Goal: Contribute content: Add original content to the website for others to see

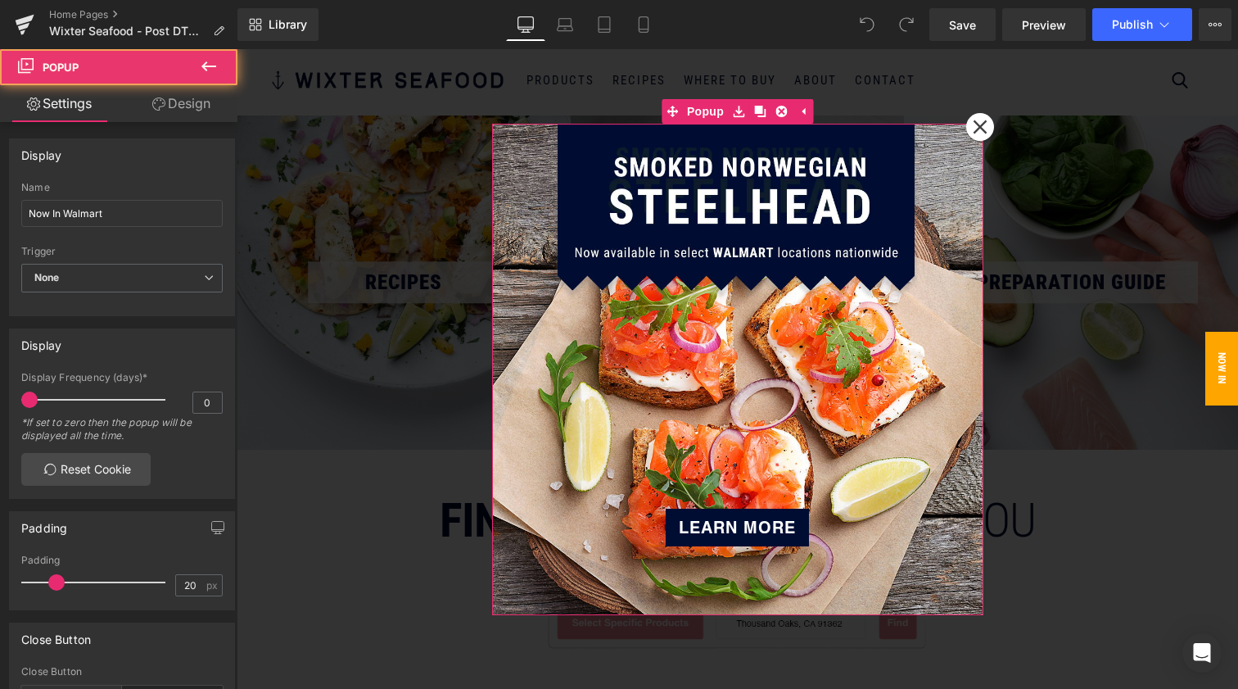
click at [975, 122] on icon at bounding box center [980, 127] width 15 height 15
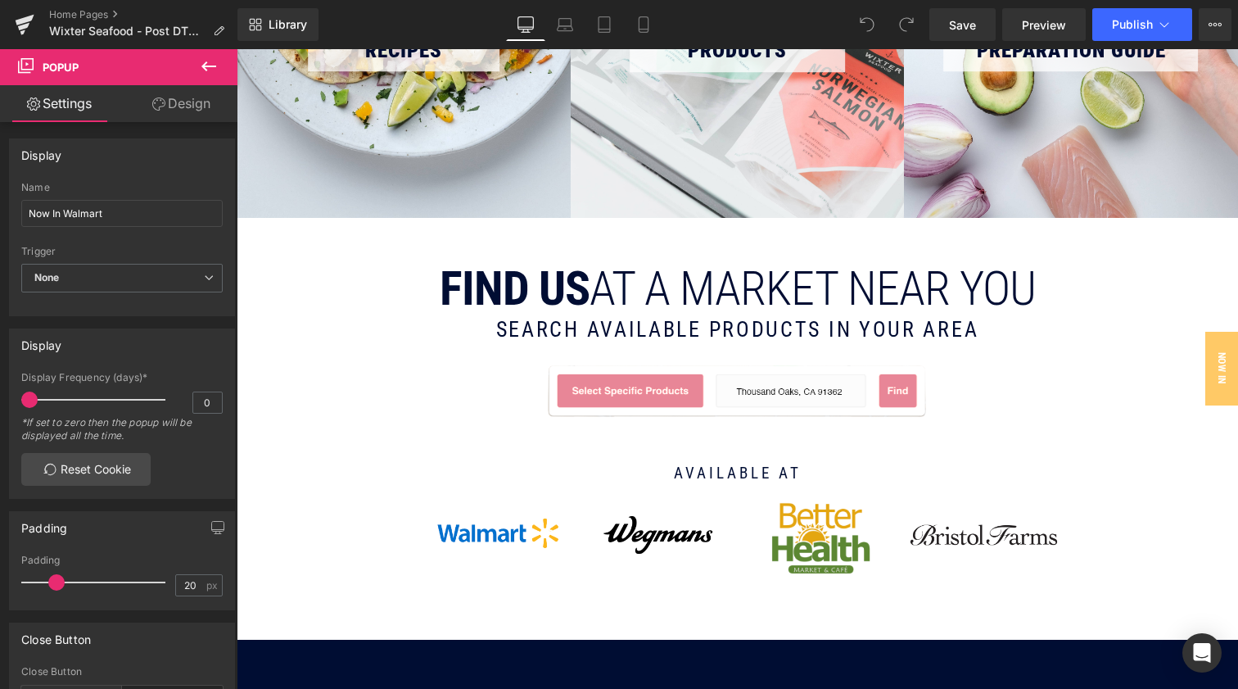
scroll to position [233, 0]
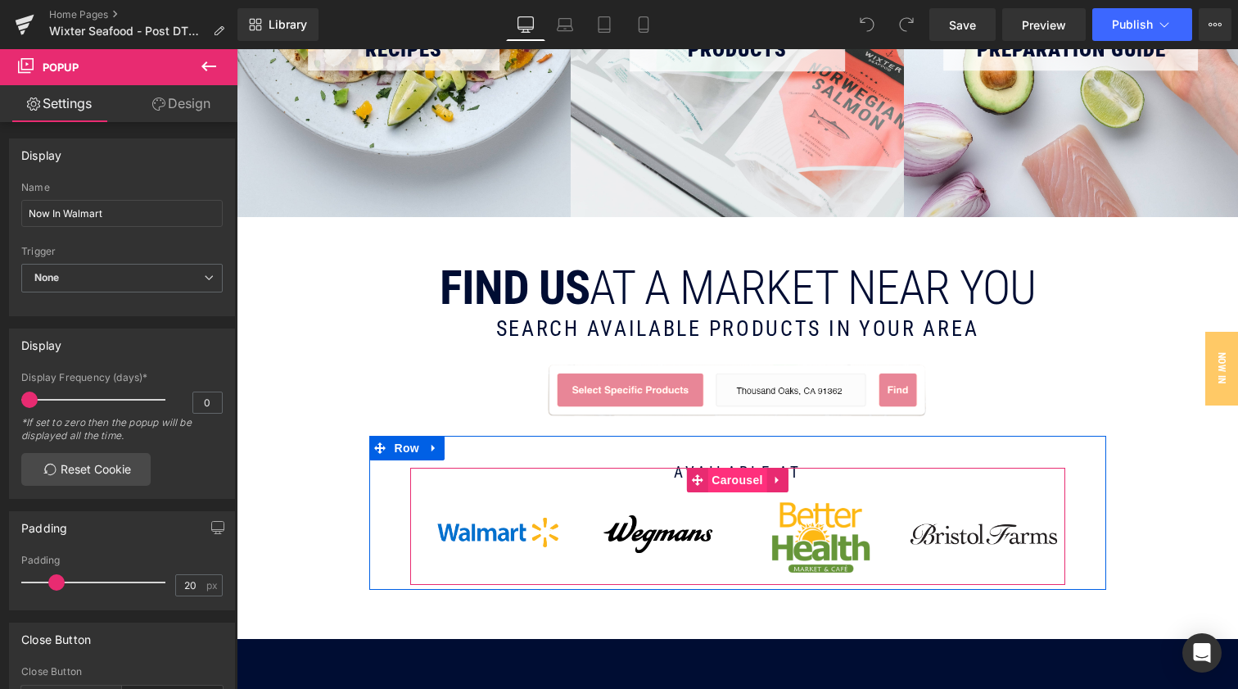
click at [733, 483] on span "Carousel" at bounding box center [737, 480] width 59 height 25
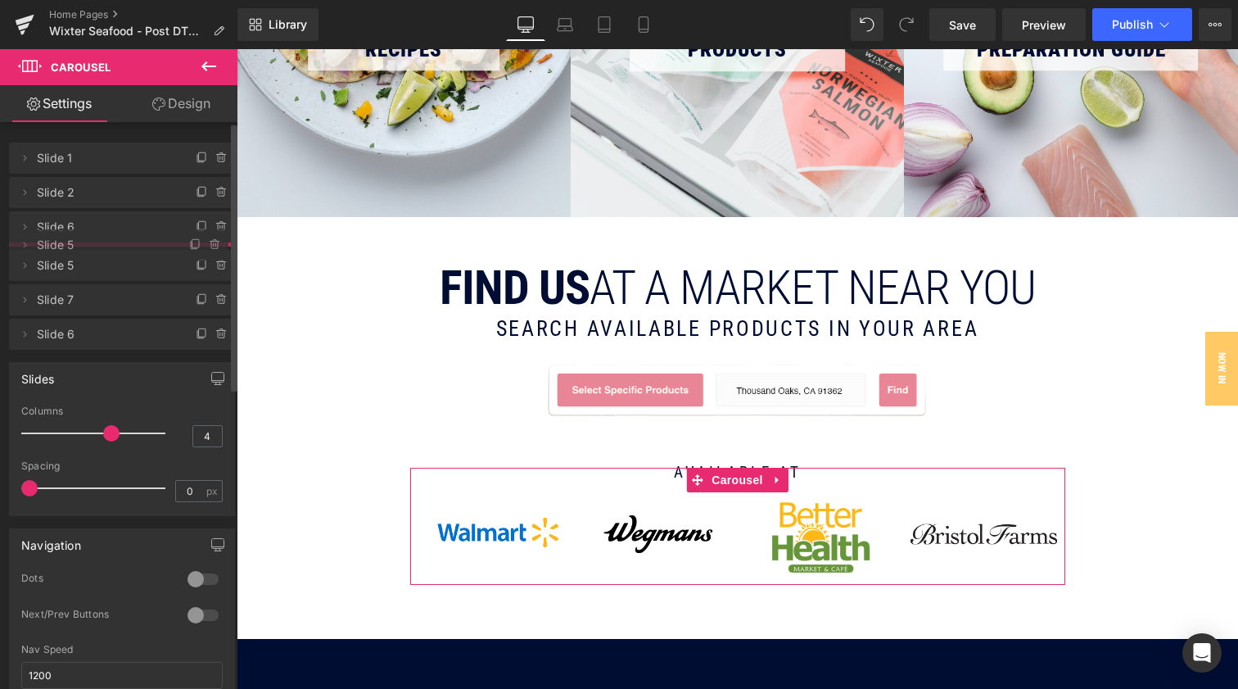
drag, startPoint x: 92, startPoint y: 301, endPoint x: 93, endPoint y: 251, distance: 50.8
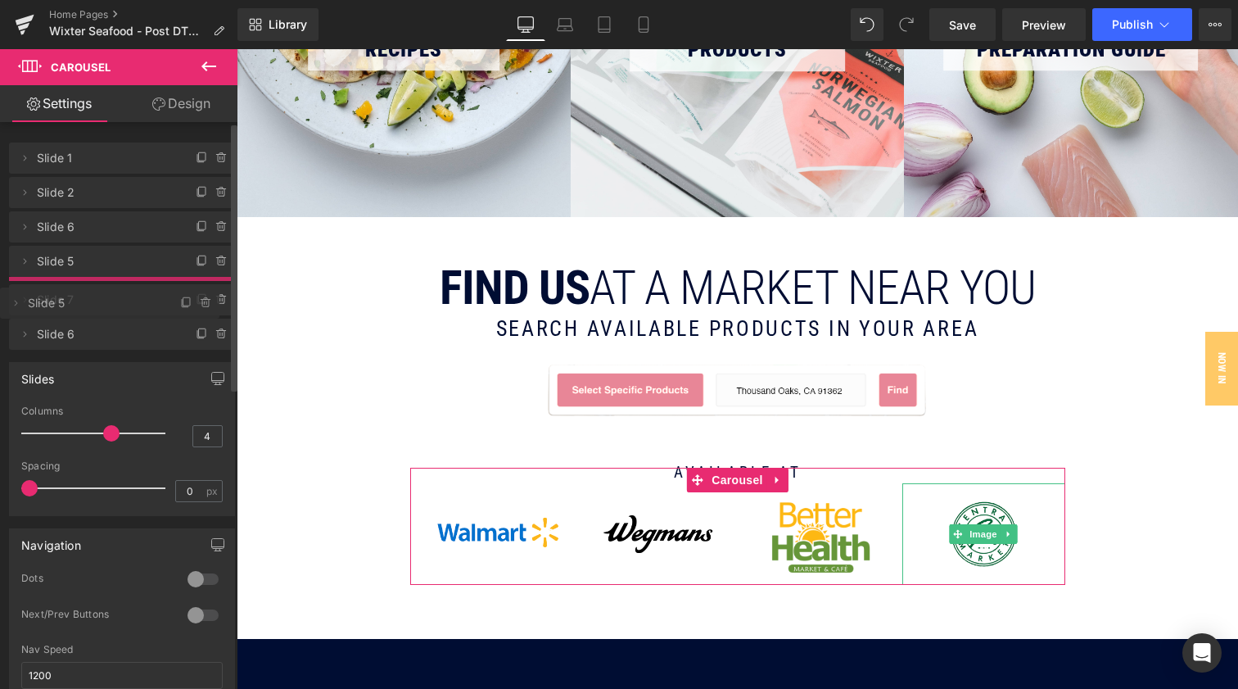
drag, startPoint x: 92, startPoint y: 251, endPoint x: 90, endPoint y: 290, distance: 39.4
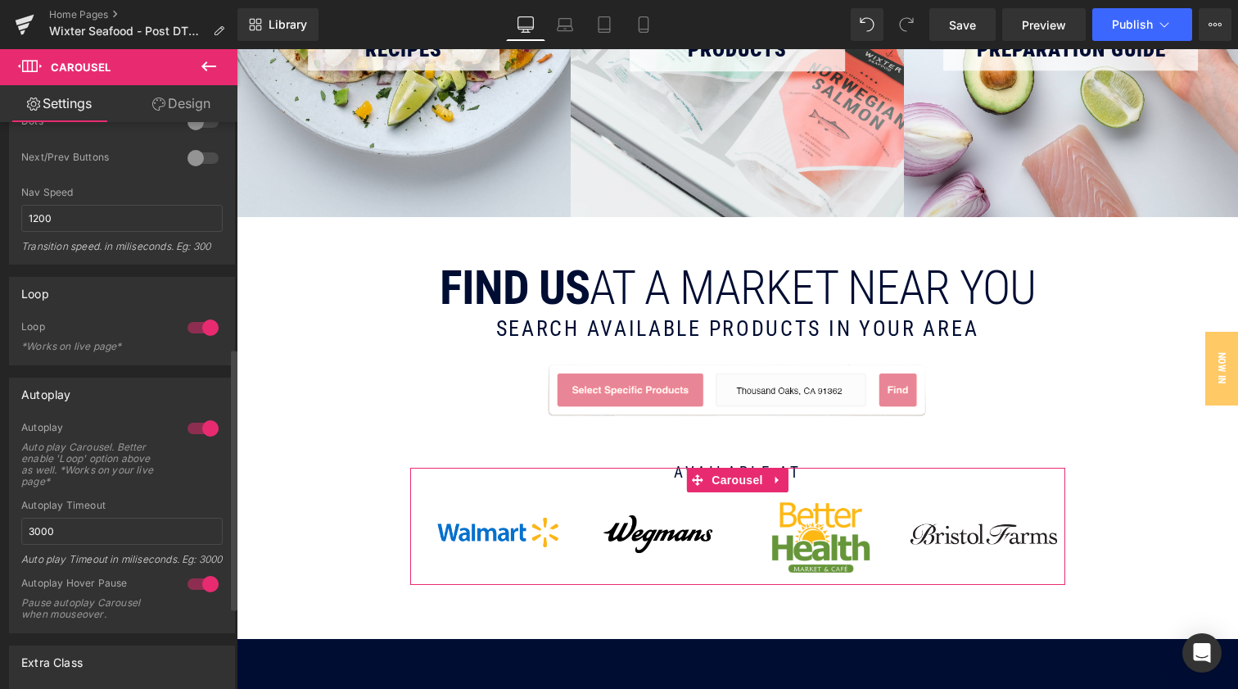
scroll to position [493, 0]
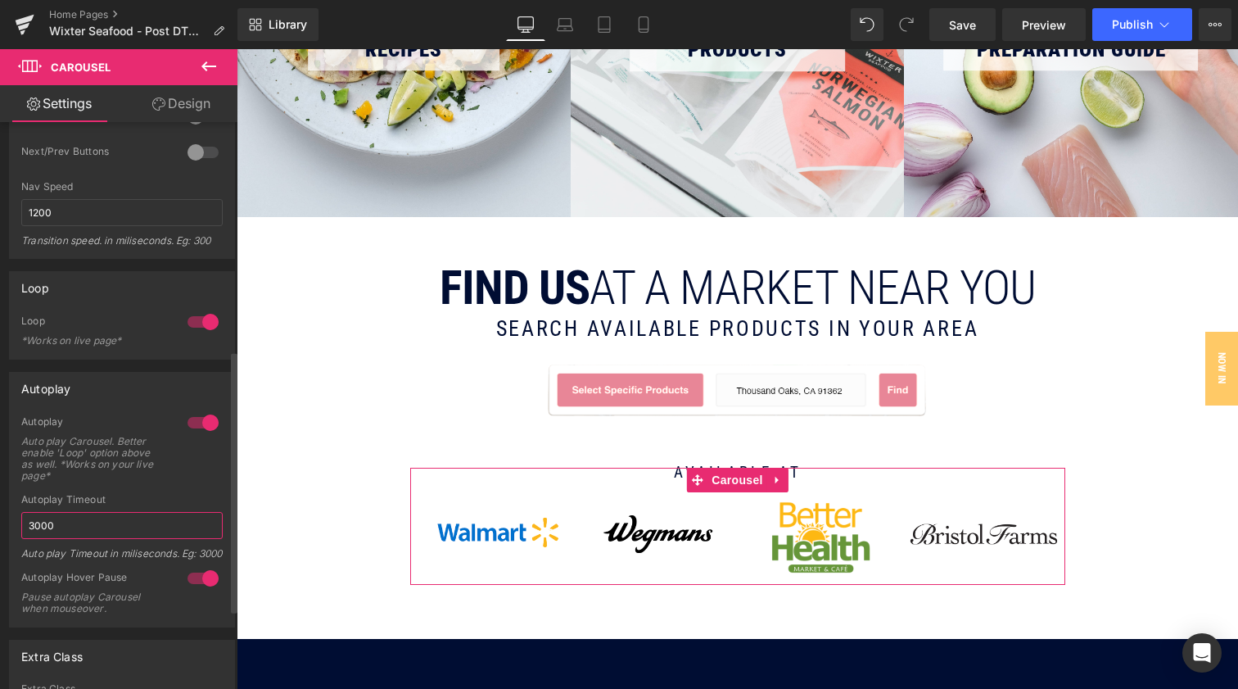
drag, startPoint x: 83, startPoint y: 528, endPoint x: 48, endPoint y: 523, distance: 35.6
click at [26, 523] on input "3000" at bounding box center [122, 525] width 202 height 27
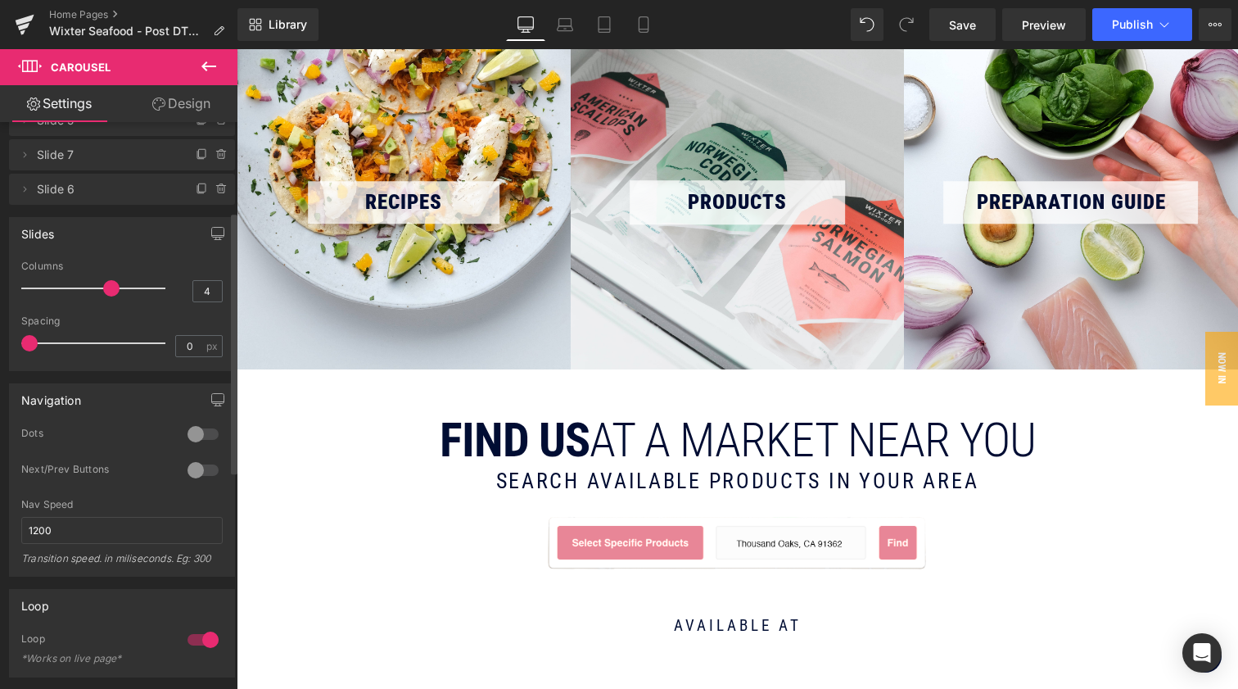
scroll to position [170, 0]
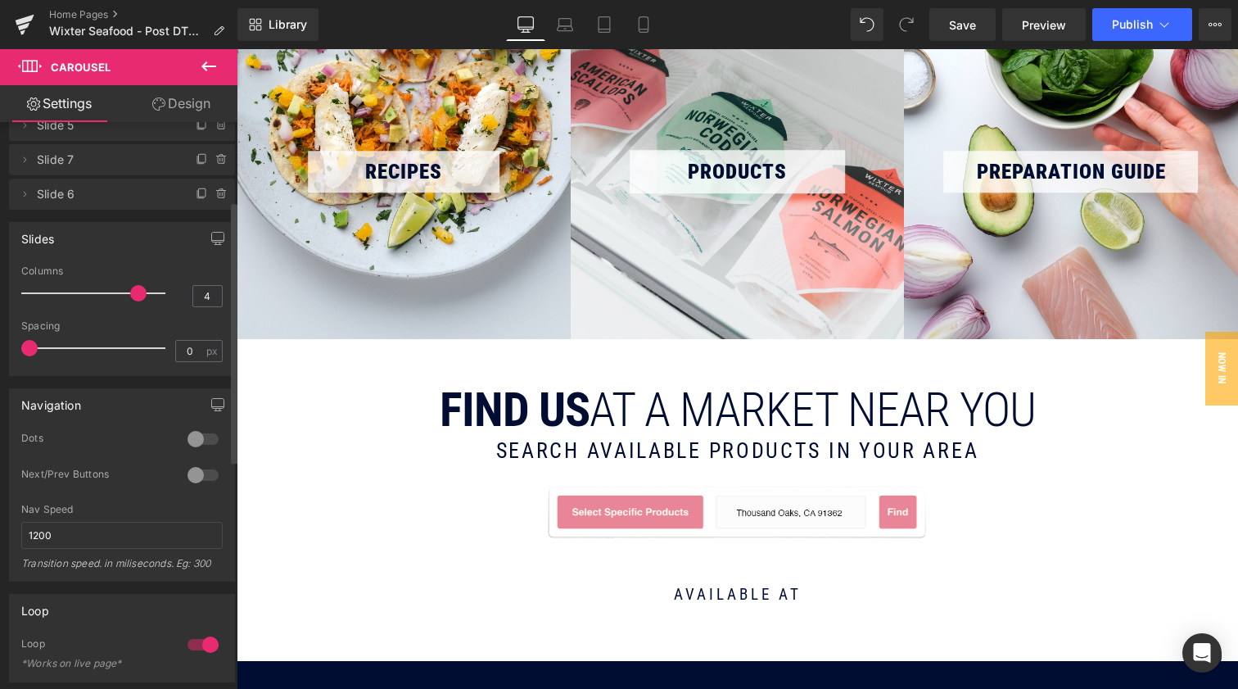
drag, startPoint x: 105, startPoint y: 293, endPoint x: 147, endPoint y: 297, distance: 41.9
click at [141, 294] on span at bounding box center [138, 293] width 16 height 16
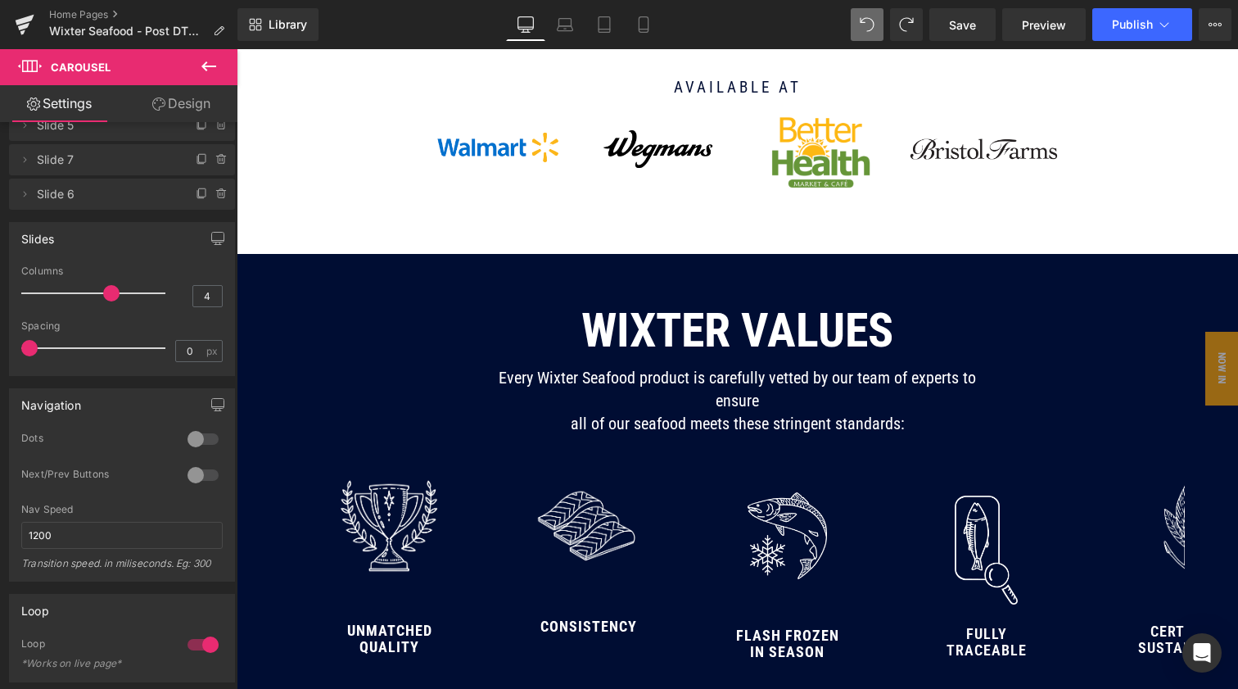
scroll to position [451, 0]
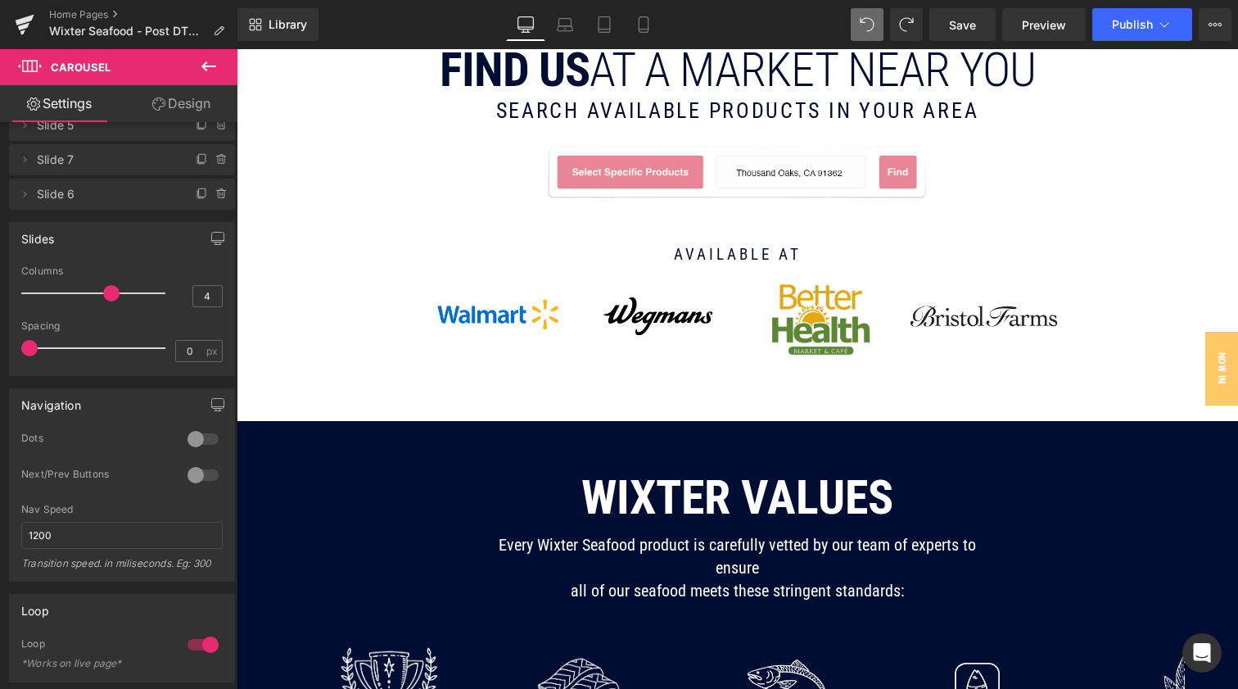
click at [747, 357] on img at bounding box center [821, 317] width 163 height 97
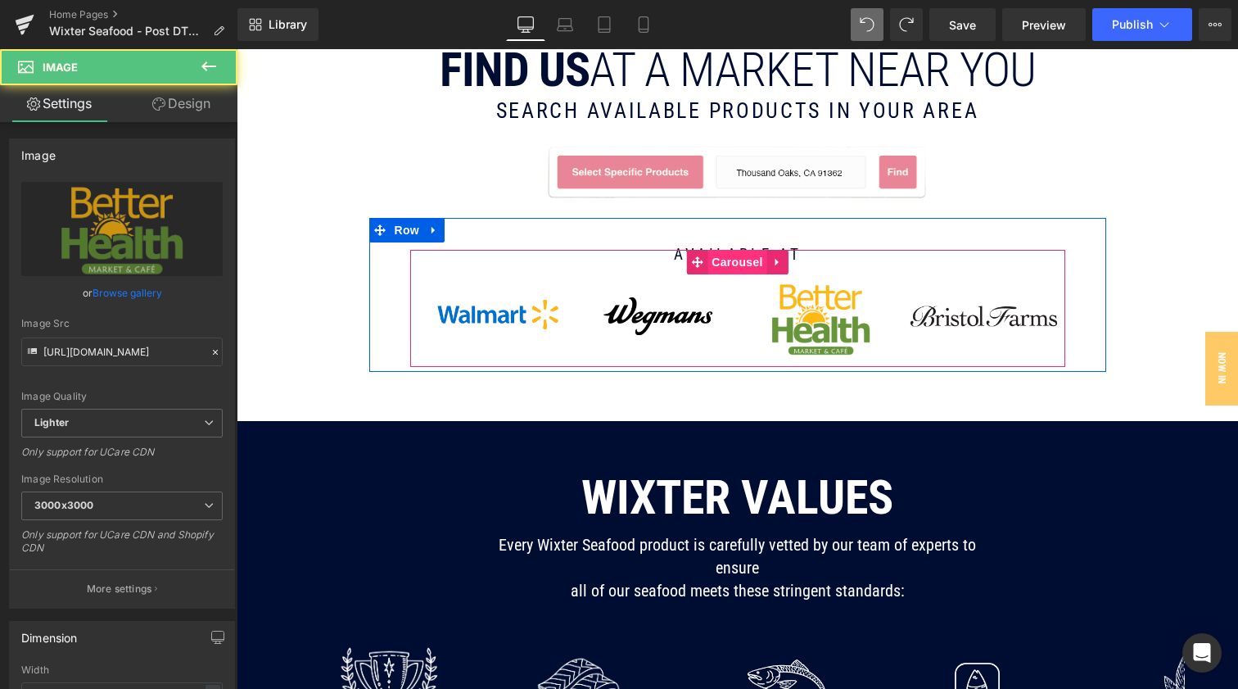
click at [733, 263] on span "Carousel" at bounding box center [737, 262] width 59 height 25
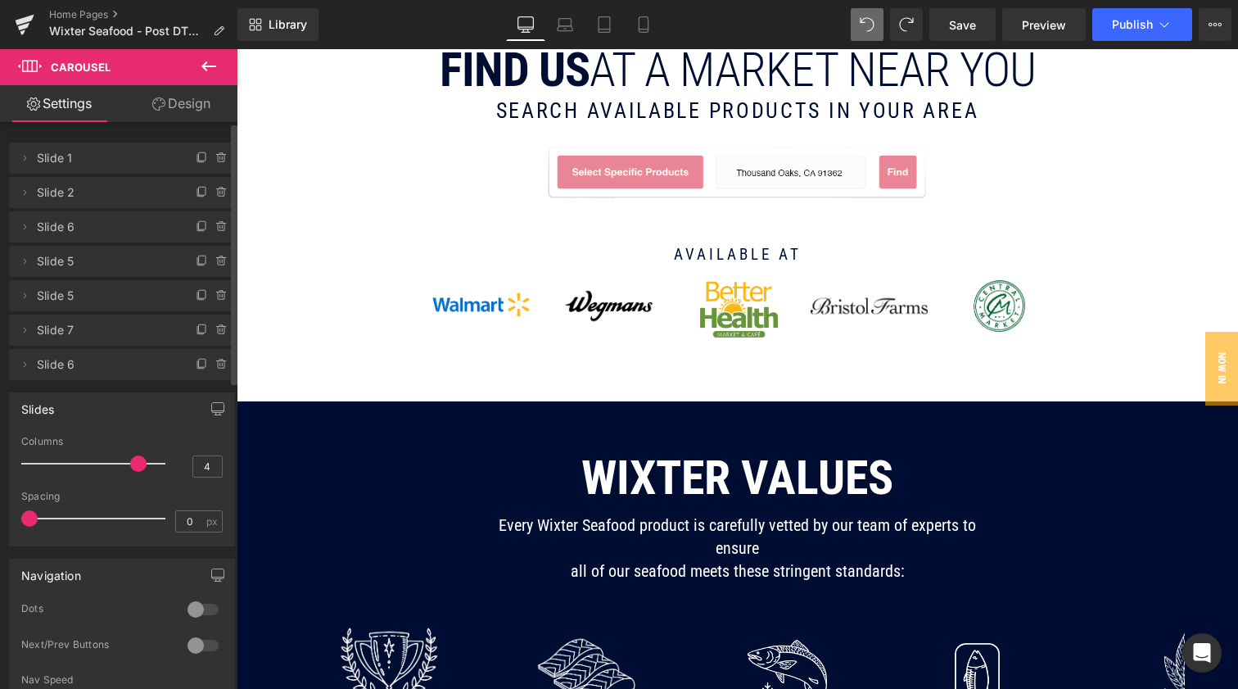
drag, startPoint x: 106, startPoint y: 460, endPoint x: 141, endPoint y: 461, distance: 35.3
click at [141, 461] on span at bounding box center [138, 463] width 16 height 16
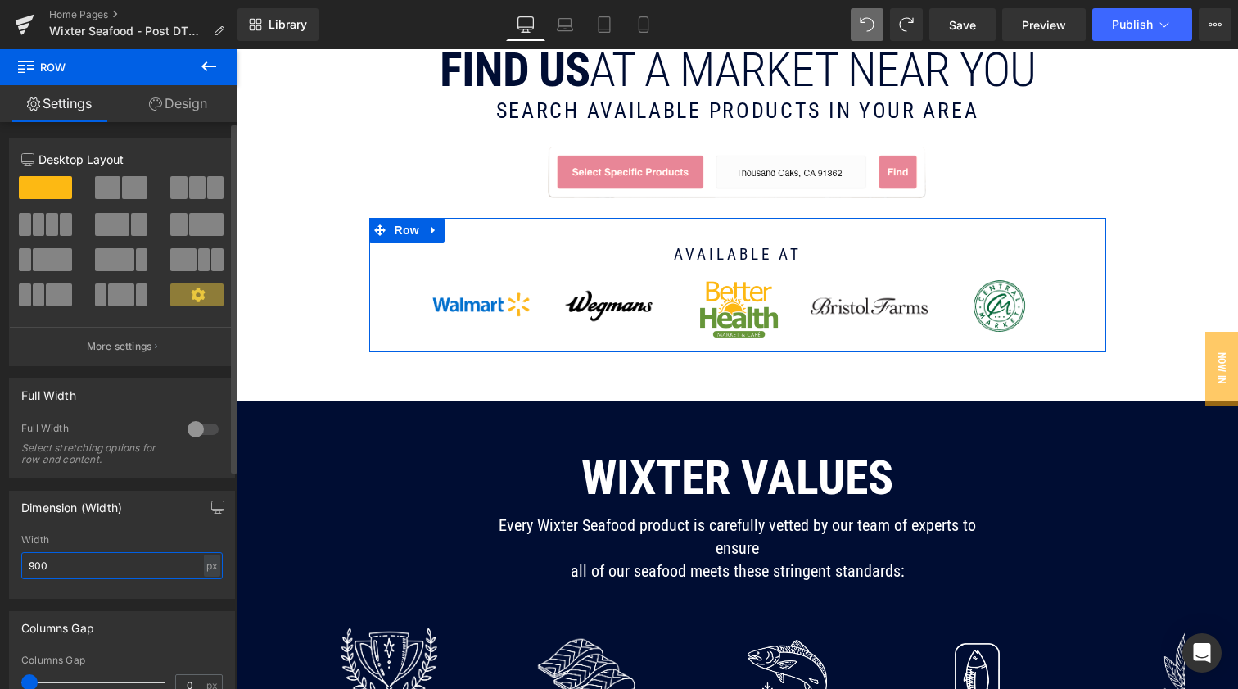
drag, startPoint x: 73, startPoint y: 568, endPoint x: 0, endPoint y: 564, distance: 73.1
click at [0, 564] on div "Dimension (Width) 900px Width 900 px % px" at bounding box center [122, 538] width 245 height 120
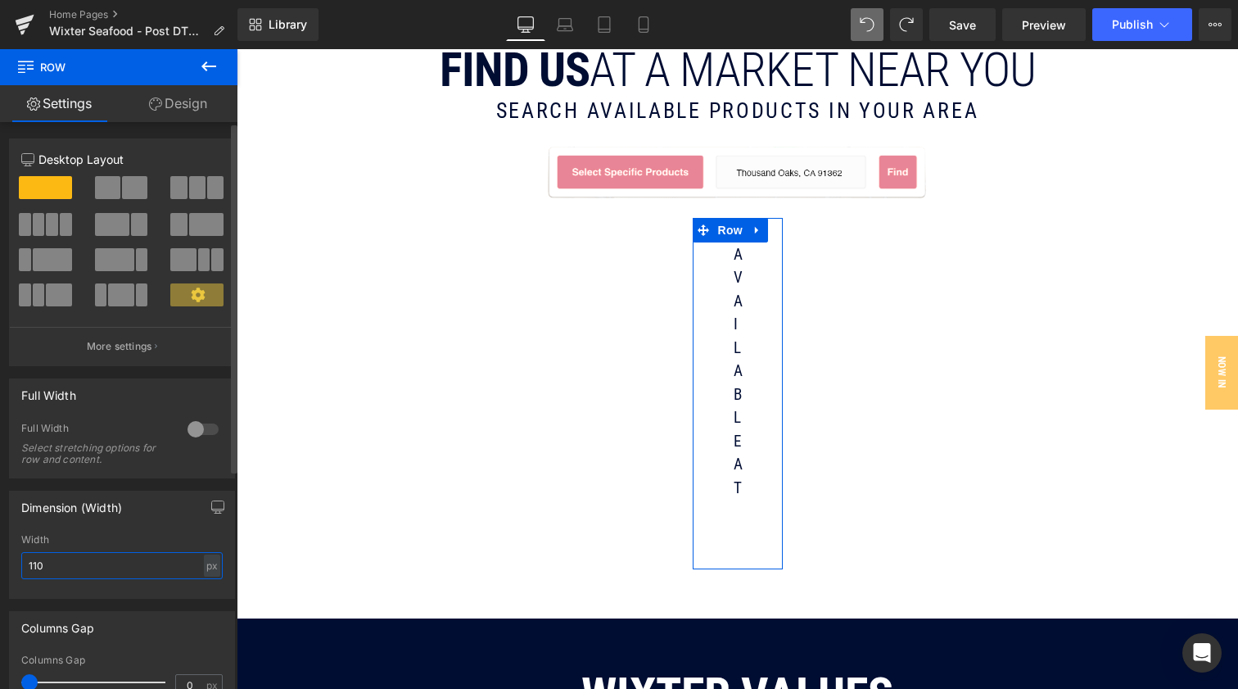
type input "1100"
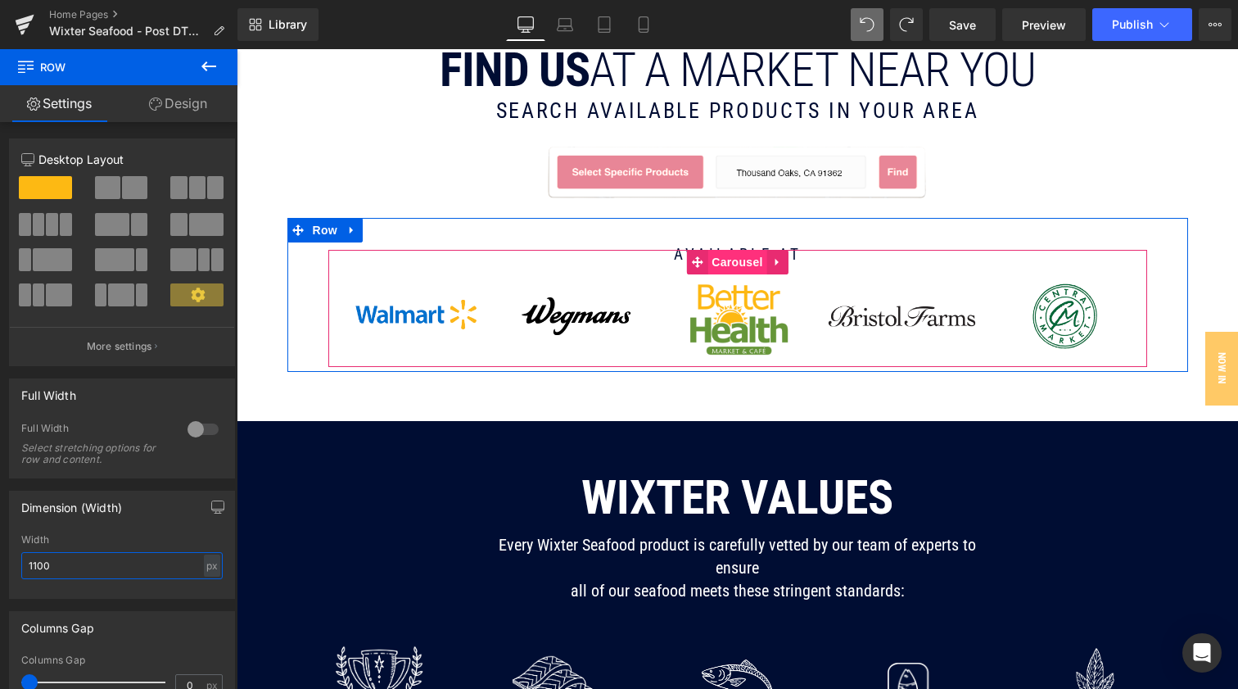
click at [741, 262] on span "Carousel" at bounding box center [737, 262] width 59 height 25
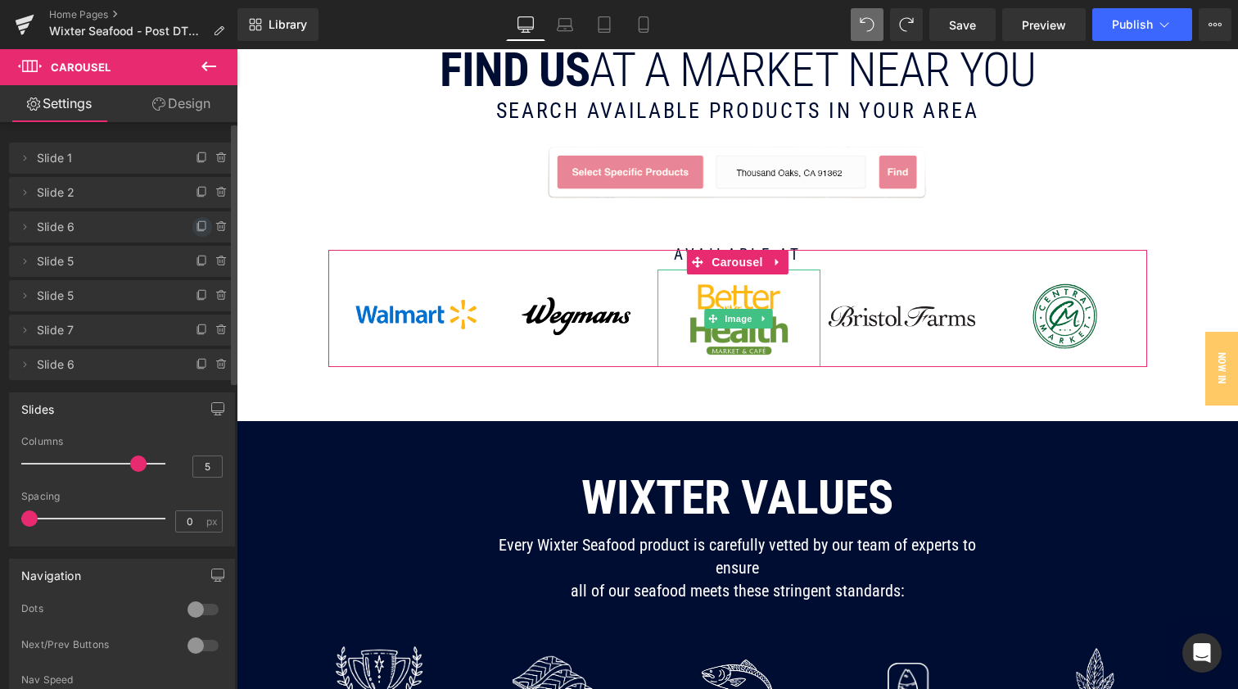
click at [196, 224] on icon at bounding box center [202, 226] width 13 height 13
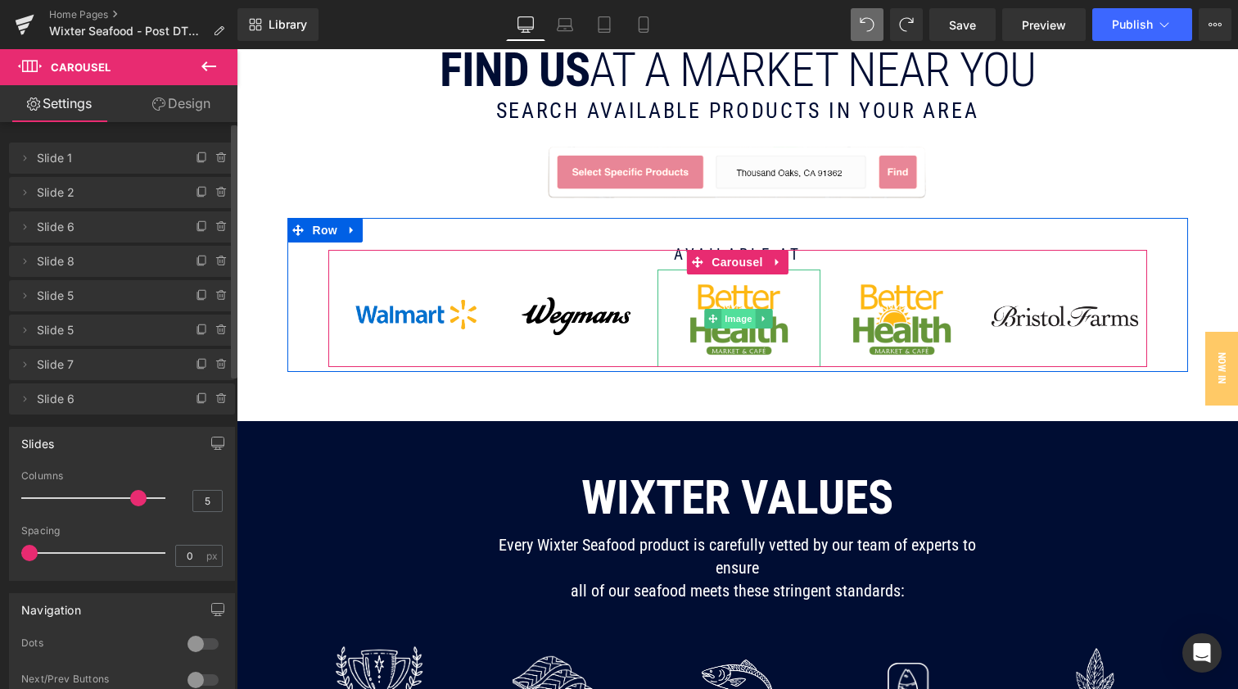
click at [737, 323] on span "Image" at bounding box center [739, 319] width 34 height 20
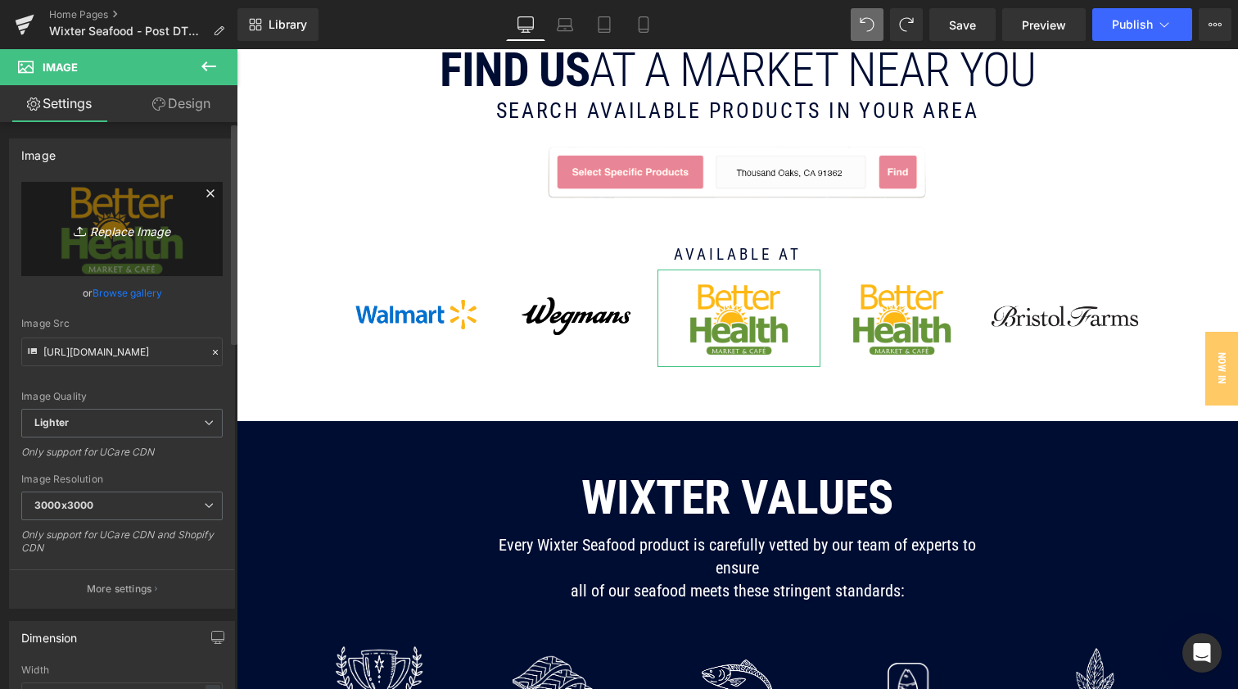
click at [132, 233] on icon "Replace Image" at bounding box center [122, 229] width 131 height 20
click at [108, 233] on icon "Replace Image" at bounding box center [122, 229] width 131 height 20
type input "C:\fakepath\images.png"
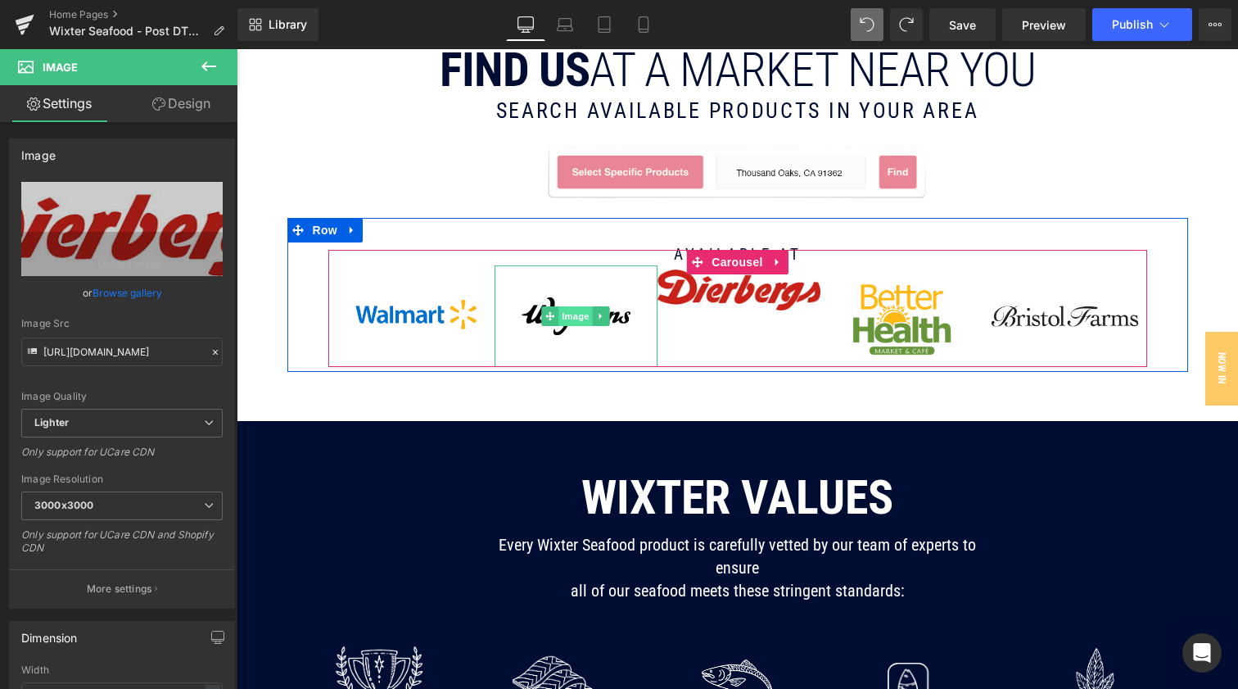
click at [564, 318] on span "Image" at bounding box center [576, 316] width 34 height 20
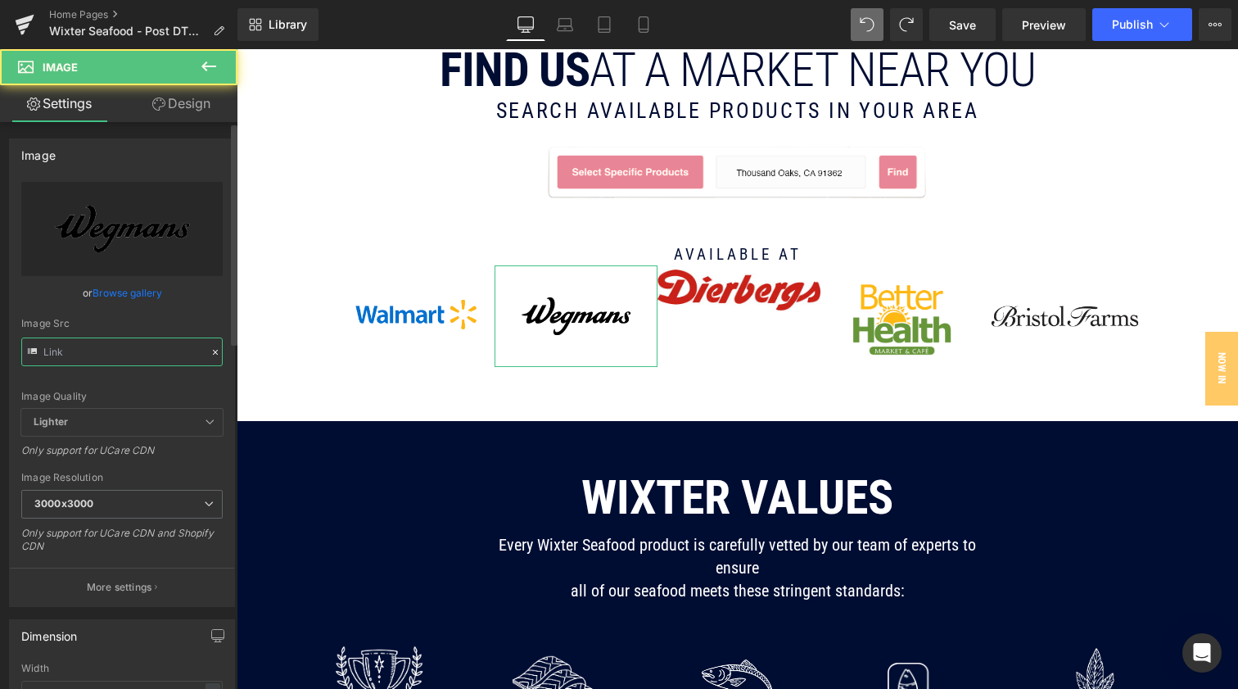
click at [126, 350] on input "text" at bounding box center [122, 351] width 202 height 29
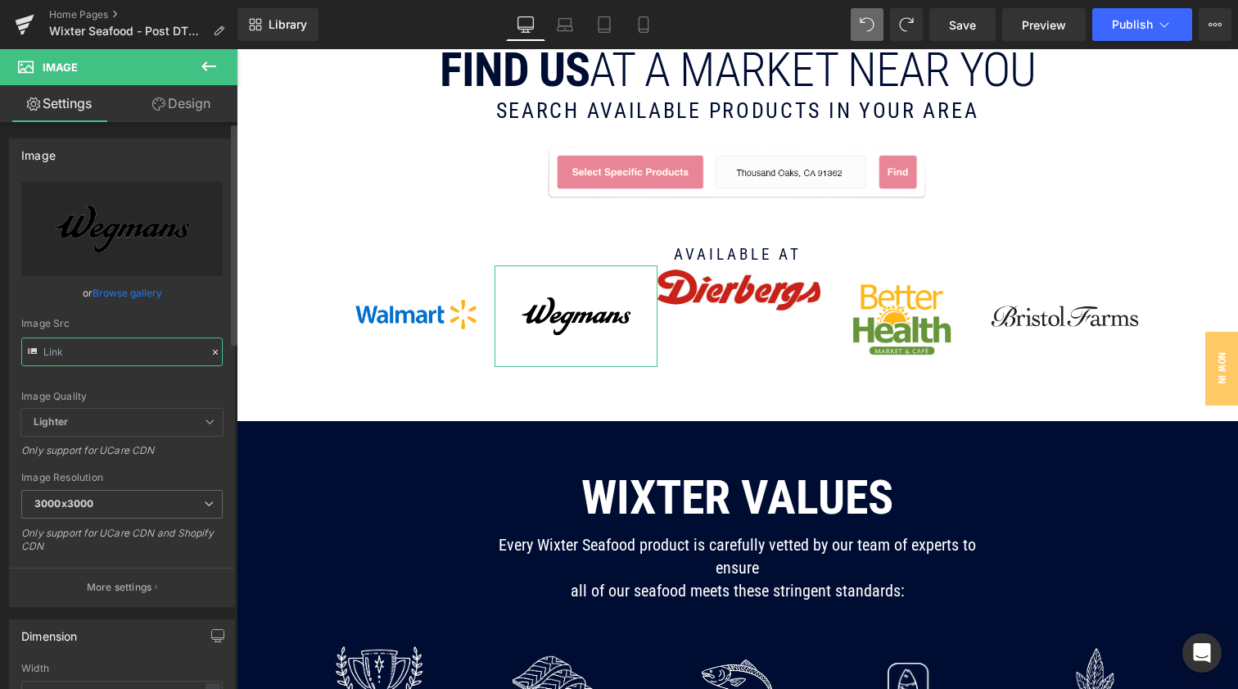
type input "https://ucarecdn.com/55cea9f5-1a56-4dcd-93fb-ccd1d419461a/Wegmans_logo_Desktop.…"
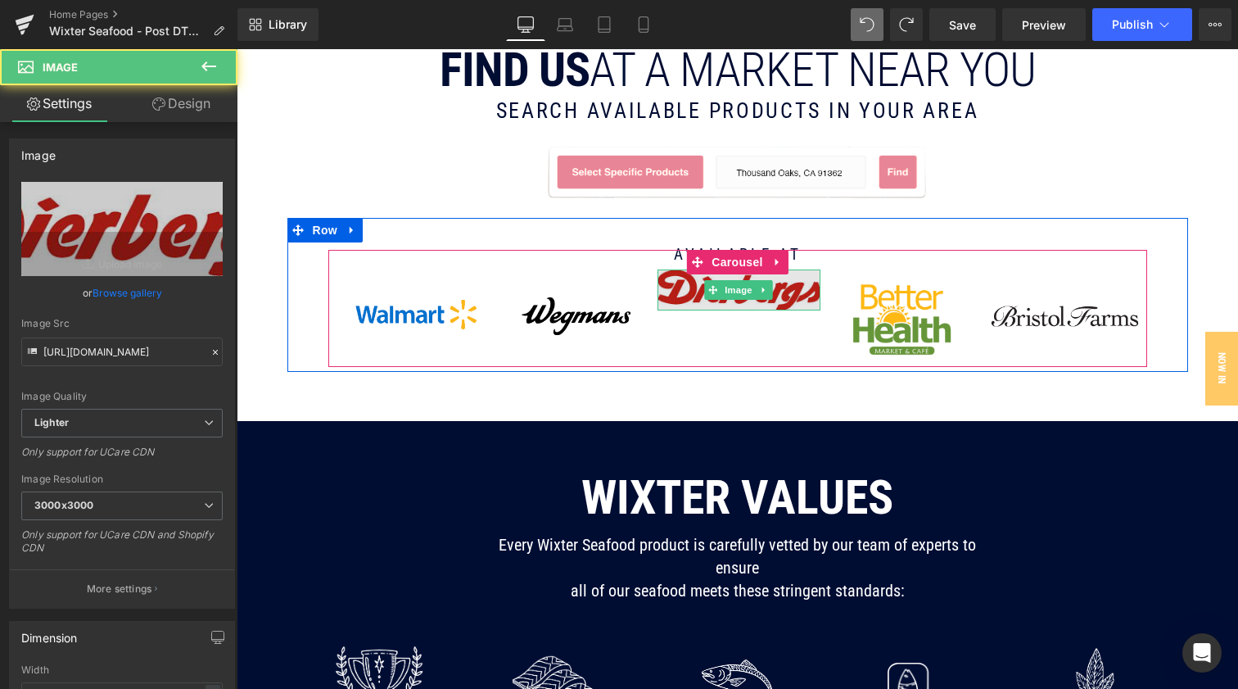
click at [722, 300] on img at bounding box center [739, 289] width 163 height 41
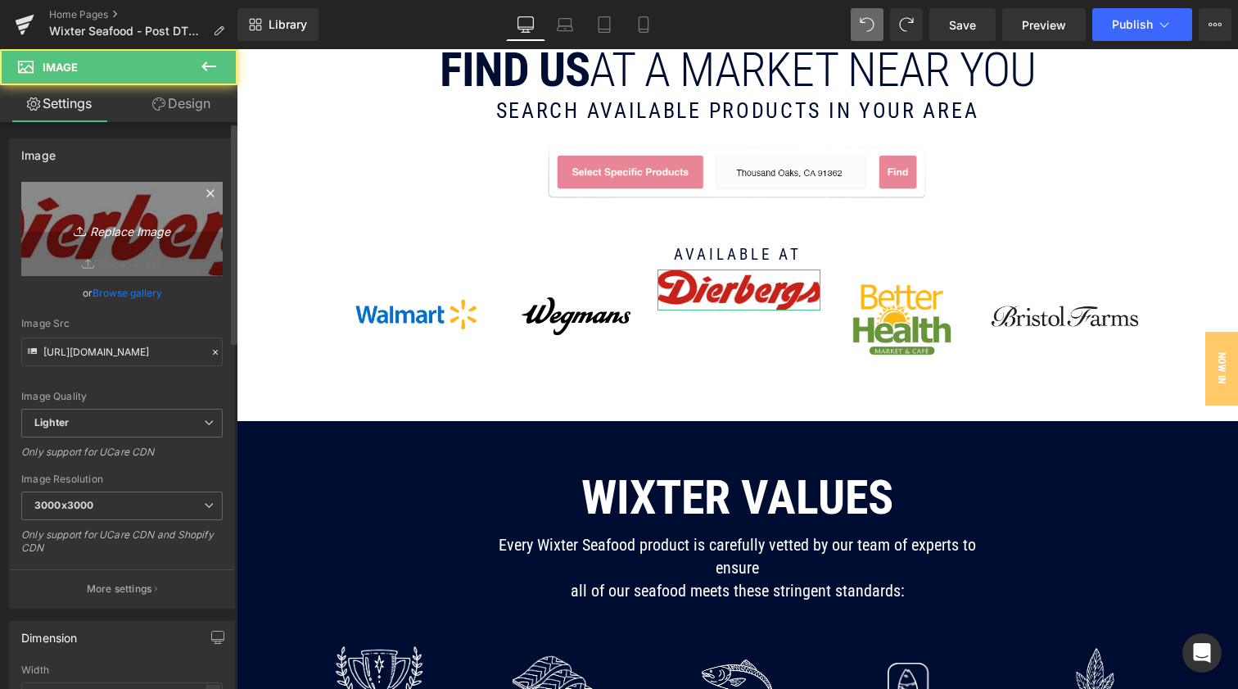
click at [144, 236] on icon "Replace Image" at bounding box center [122, 229] width 131 height 20
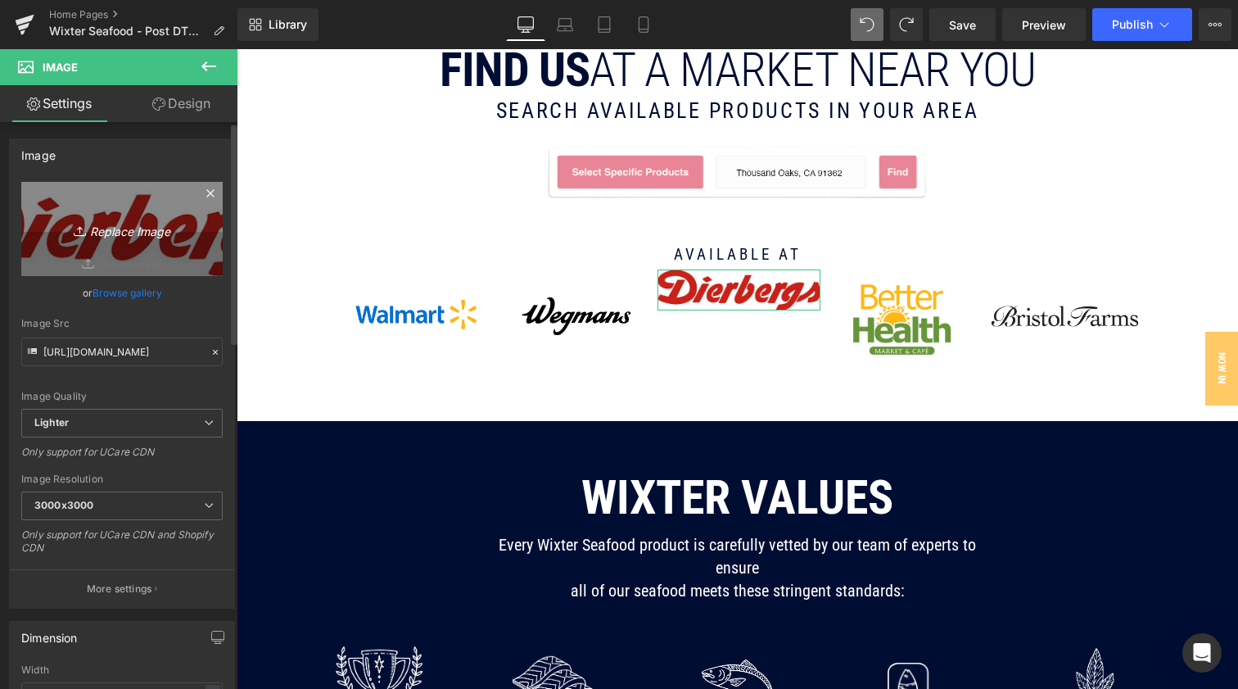
type input "C:\fakepath\Untitled design-19.png"
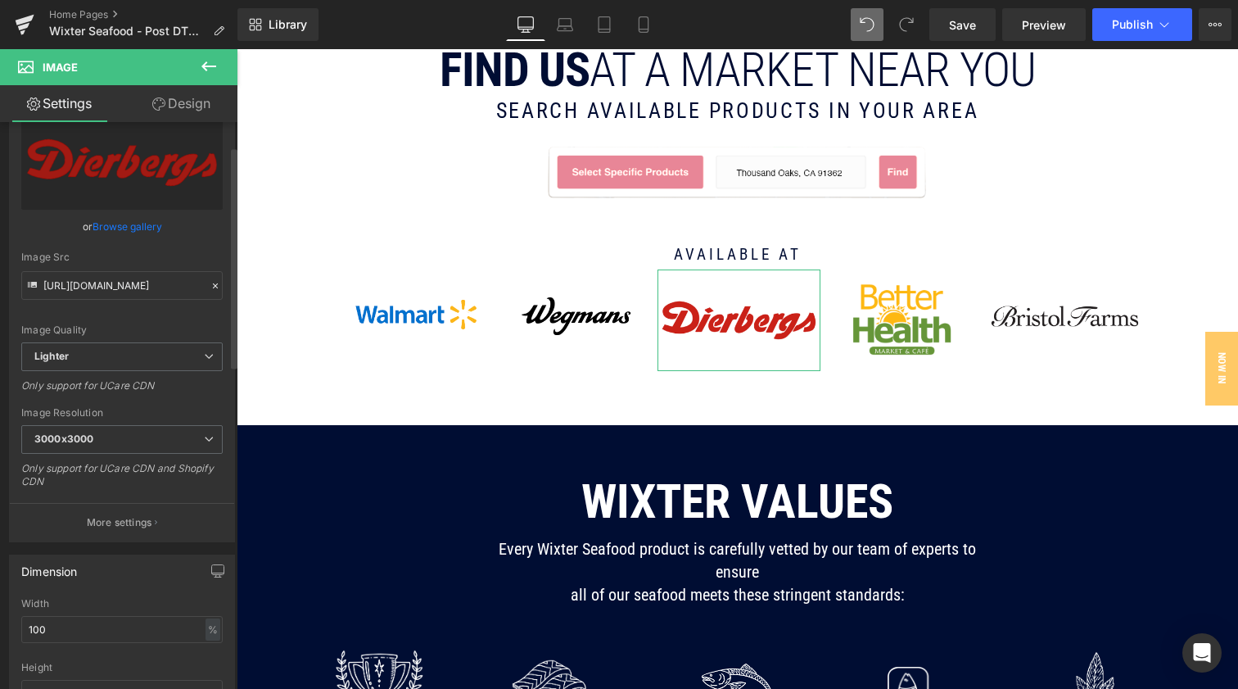
scroll to position [75, 0]
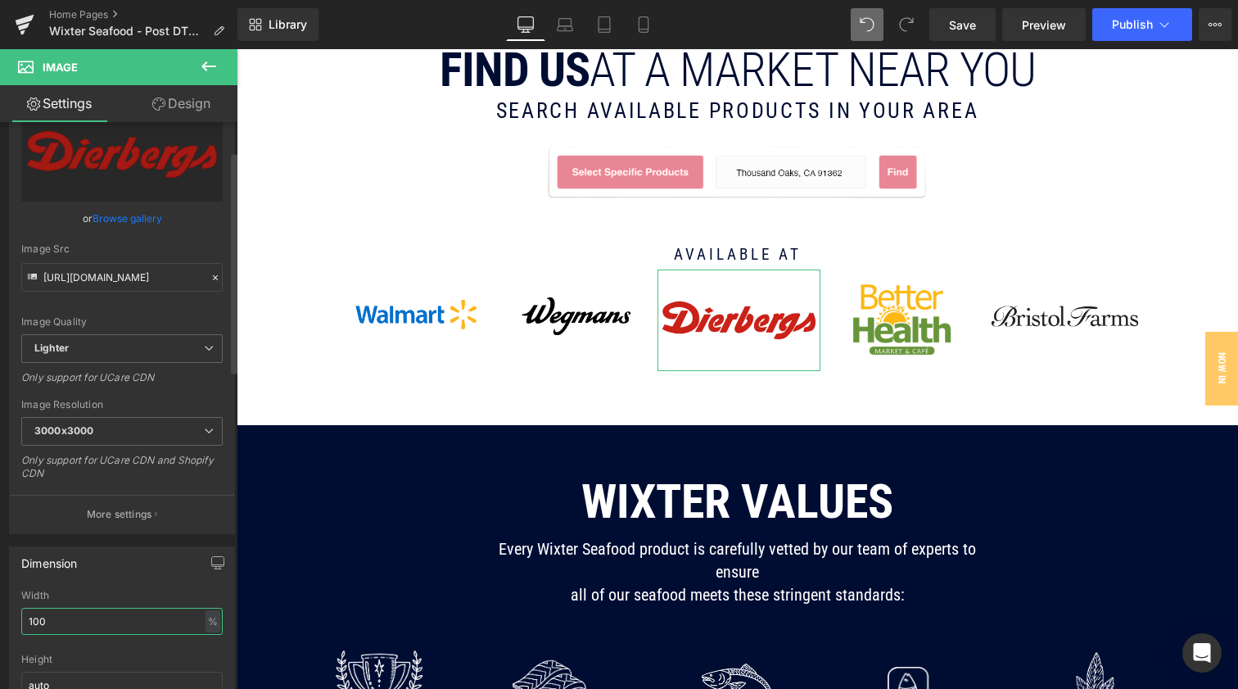
drag, startPoint x: 59, startPoint y: 618, endPoint x: 0, endPoint y: 614, distance: 59.1
click at [0, 618] on div "Dimension 100% Width 100 % % px auto Height auto 0 Circle Image" at bounding box center [122, 644] width 245 height 220
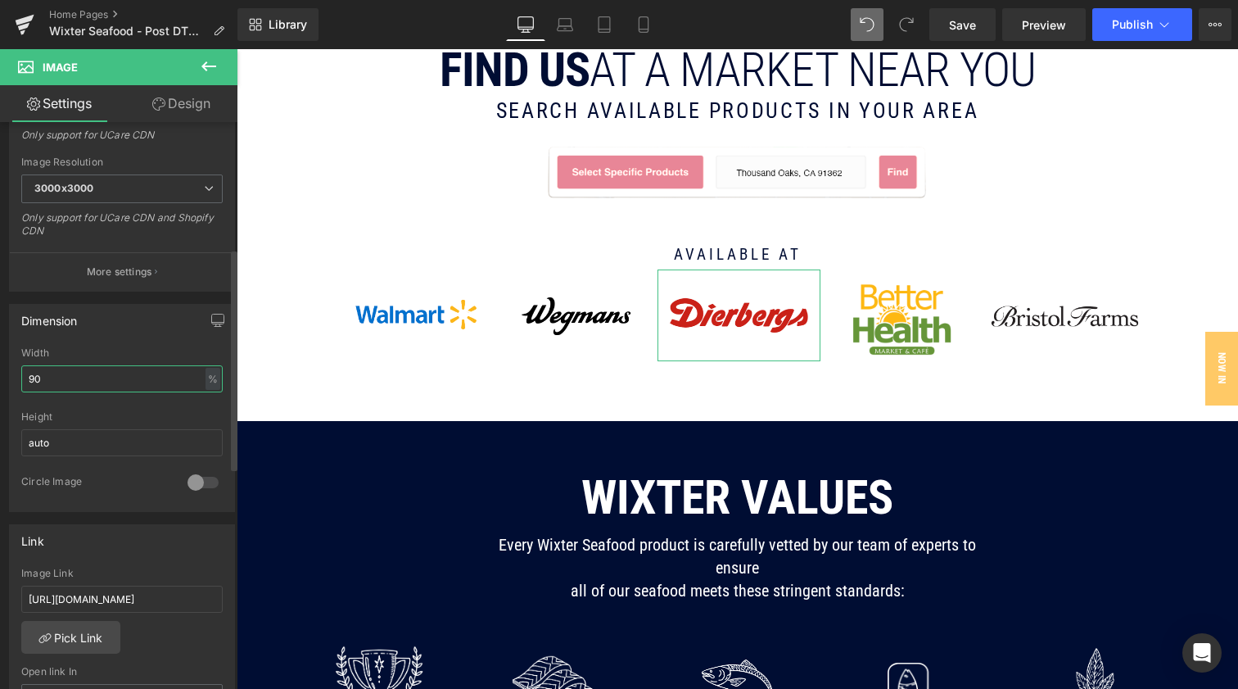
scroll to position [324, 0]
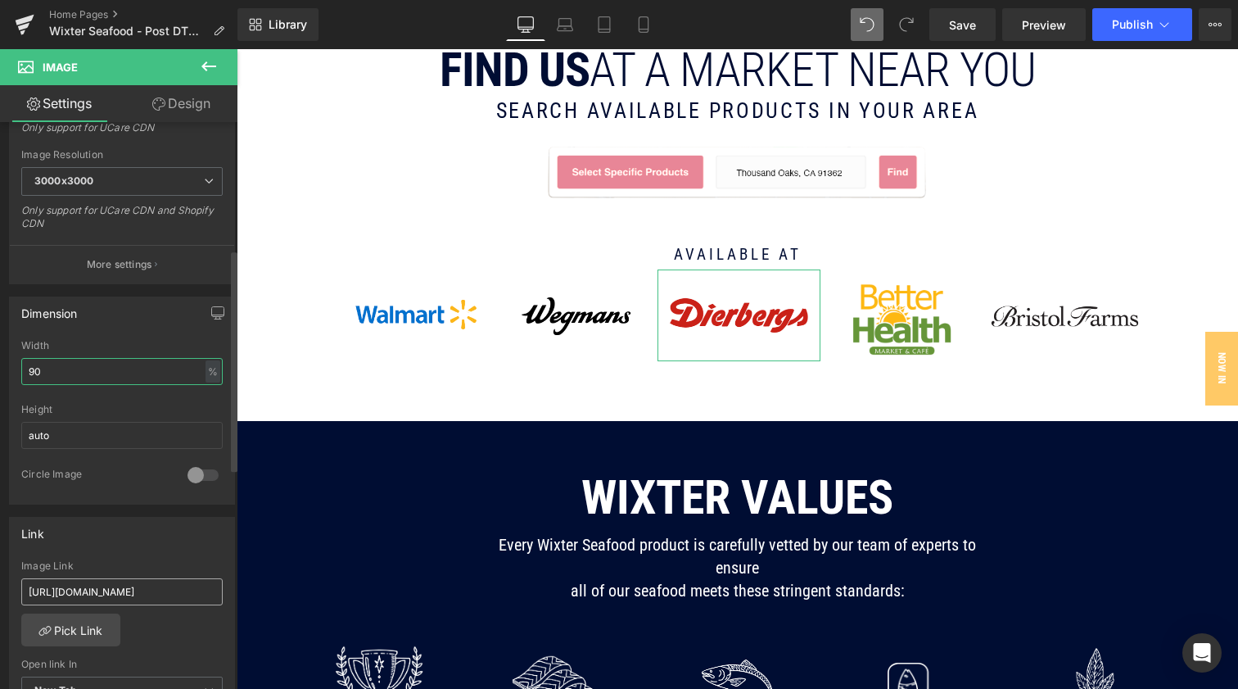
type input "90"
drag, startPoint x: 197, startPoint y: 586, endPoint x: 13, endPoint y: 582, distance: 184.3
click at [12, 583] on div "https://betterhealthmarket.com/ Image Link https://betterhealthmarket.com/ Pick…" at bounding box center [122, 644] width 224 height 168
paste input "www.dierbergs.com"
type input "https://www.dierbergs.com"
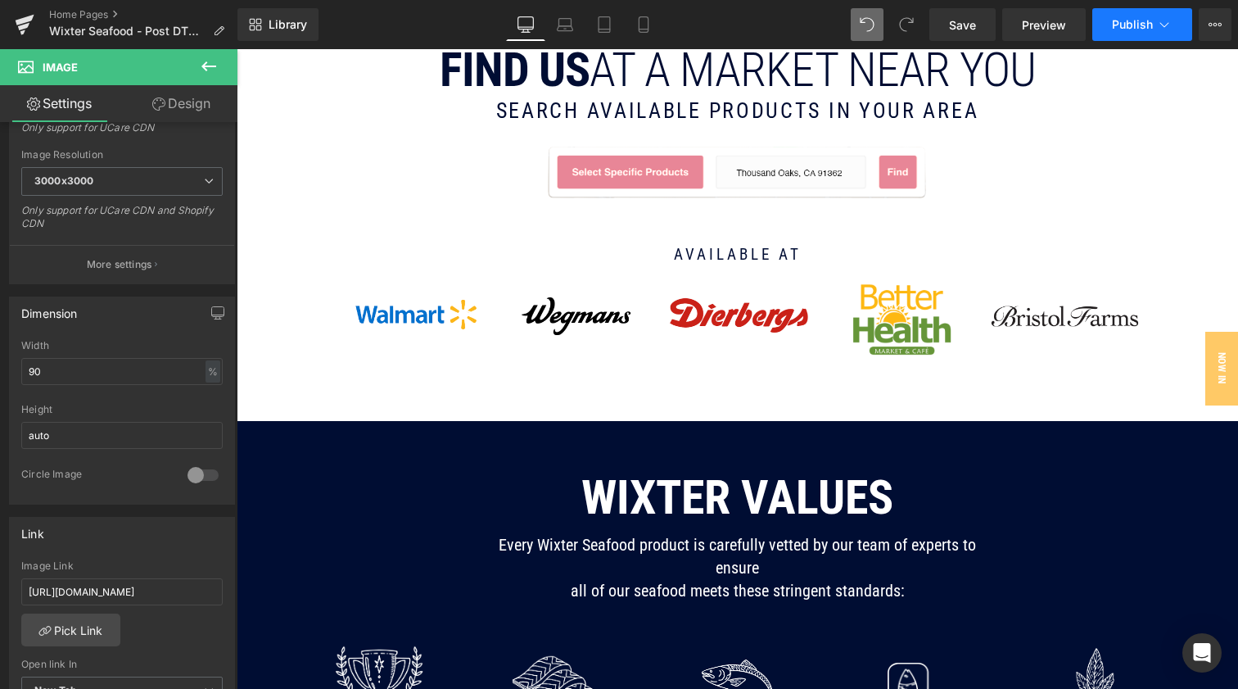
click at [1143, 23] on span "Publish" at bounding box center [1132, 24] width 41 height 13
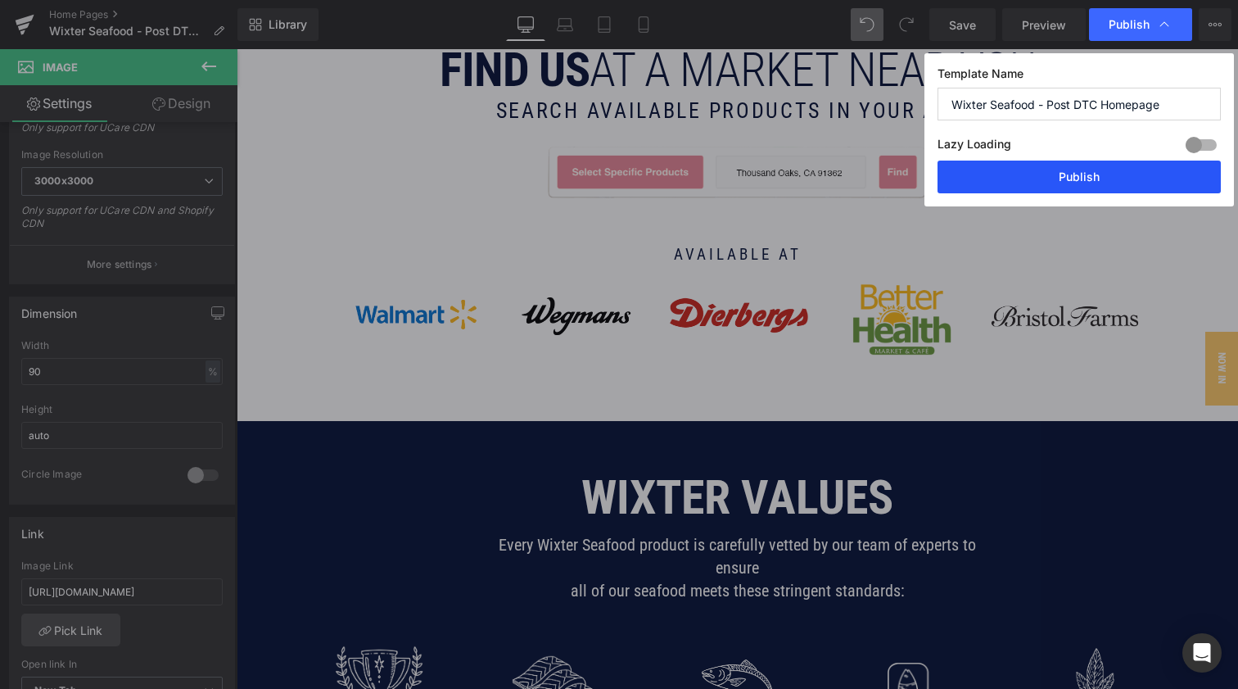
drag, startPoint x: 1069, startPoint y: 180, endPoint x: 828, endPoint y: 150, distance: 242.7
click at [1069, 180] on button "Publish" at bounding box center [1079, 177] width 283 height 33
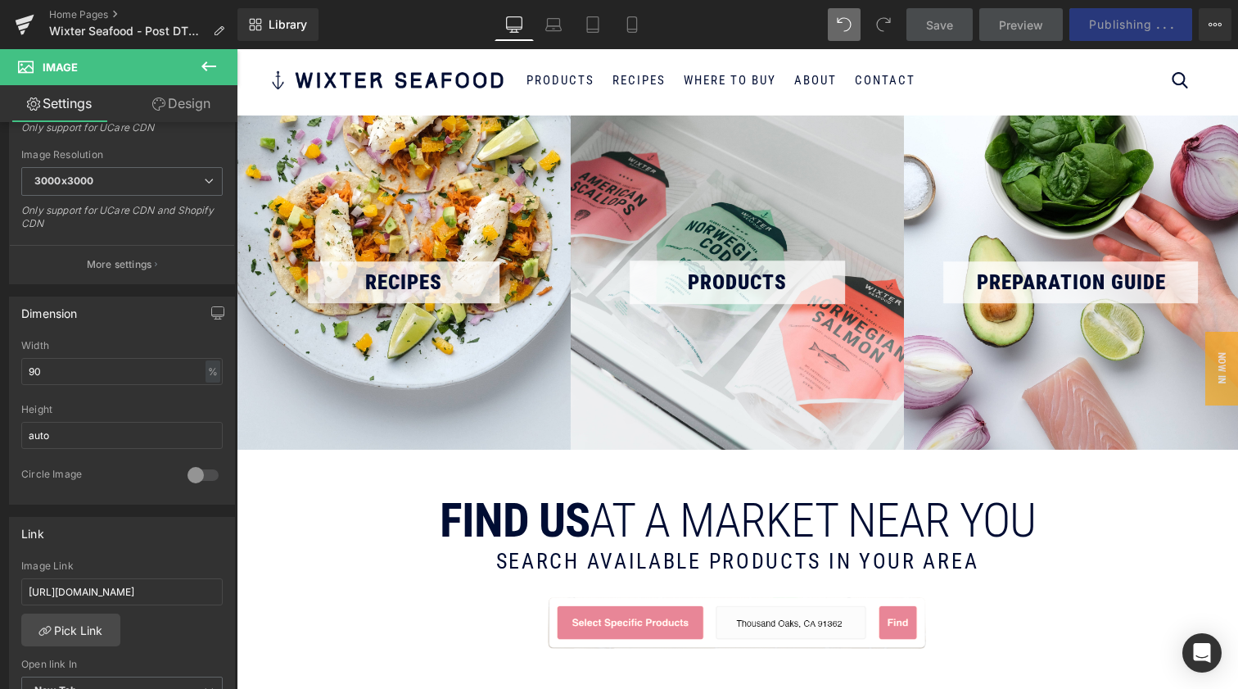
scroll to position [0, 0]
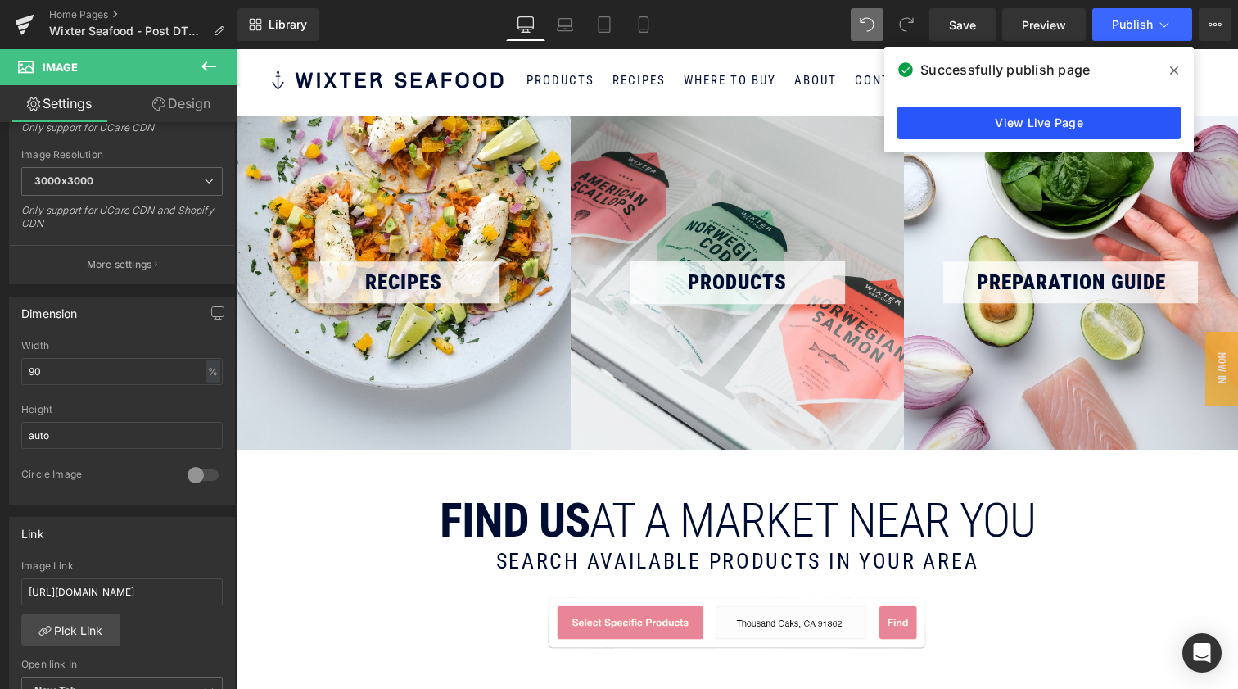
click at [1075, 120] on link "View Live Page" at bounding box center [1039, 122] width 283 height 33
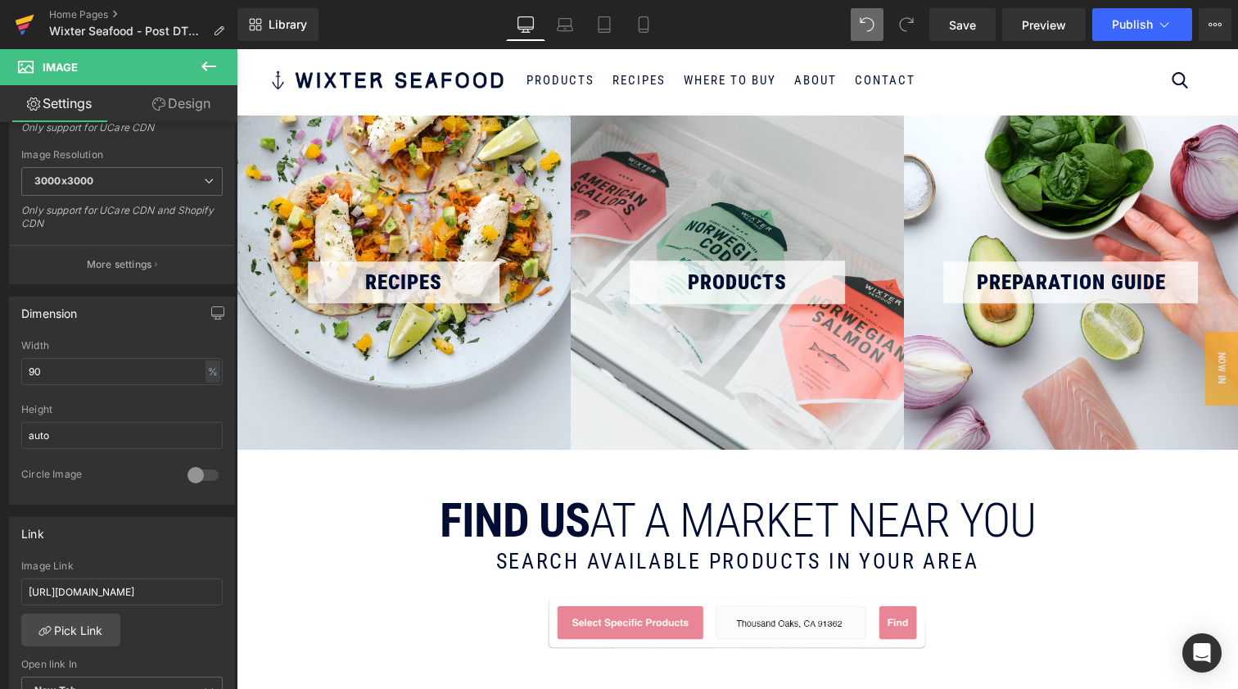
click at [21, 24] on icon at bounding box center [25, 20] width 19 height 11
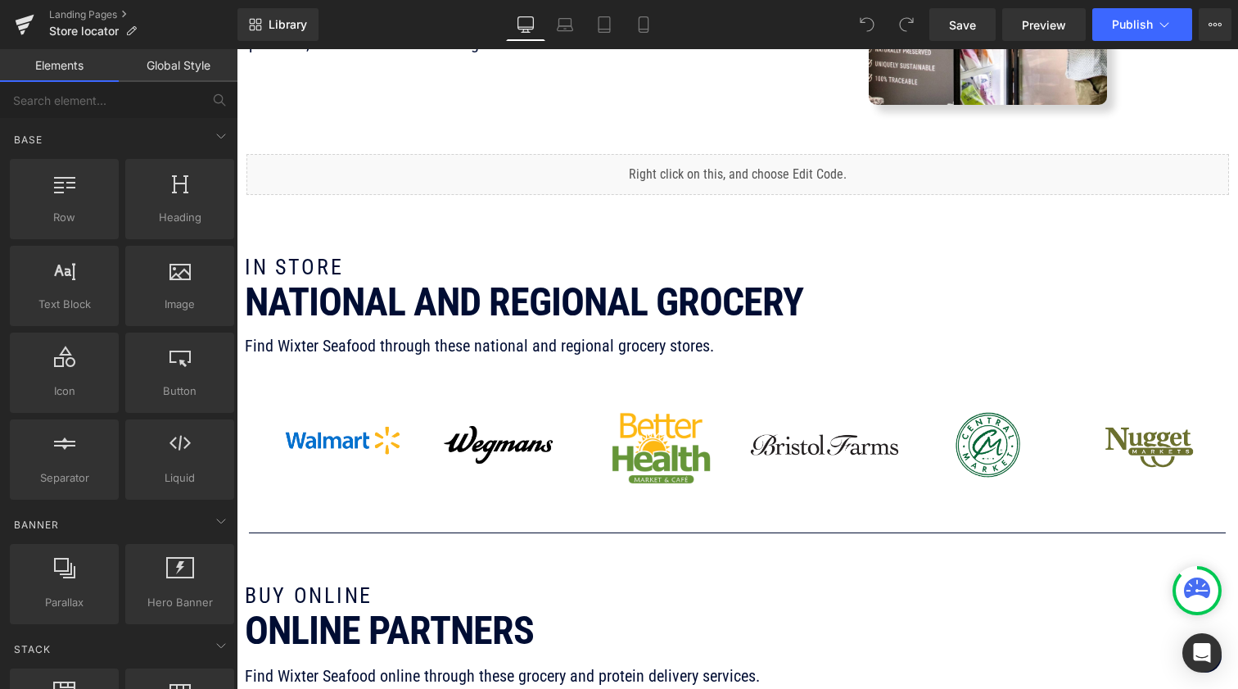
scroll to position [241, 0]
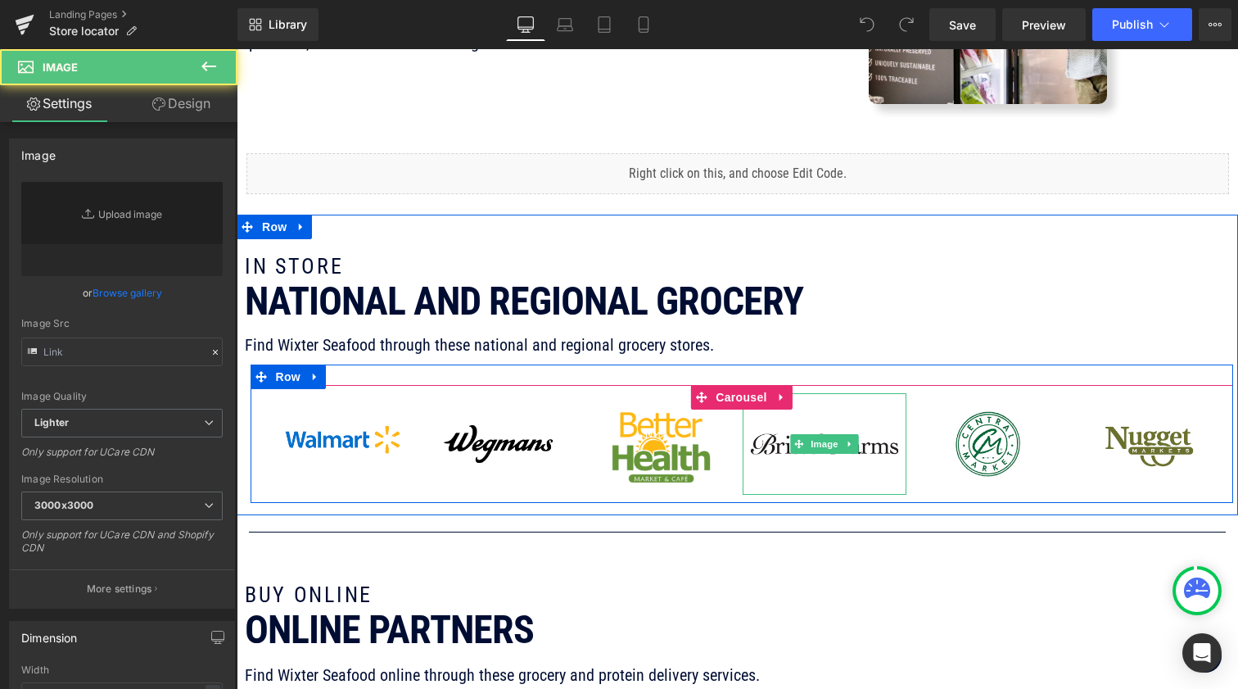
click at [828, 457] on img at bounding box center [824, 444] width 163 height 102
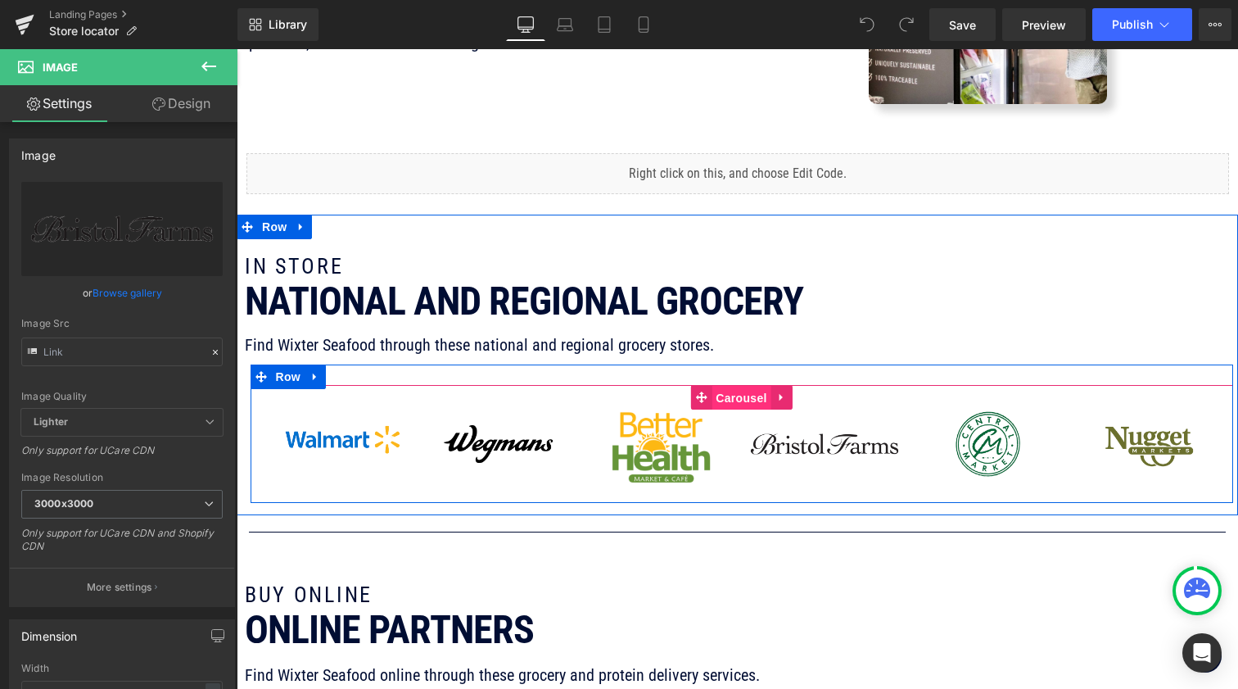
click at [746, 397] on span "Carousel" at bounding box center [741, 398] width 59 height 25
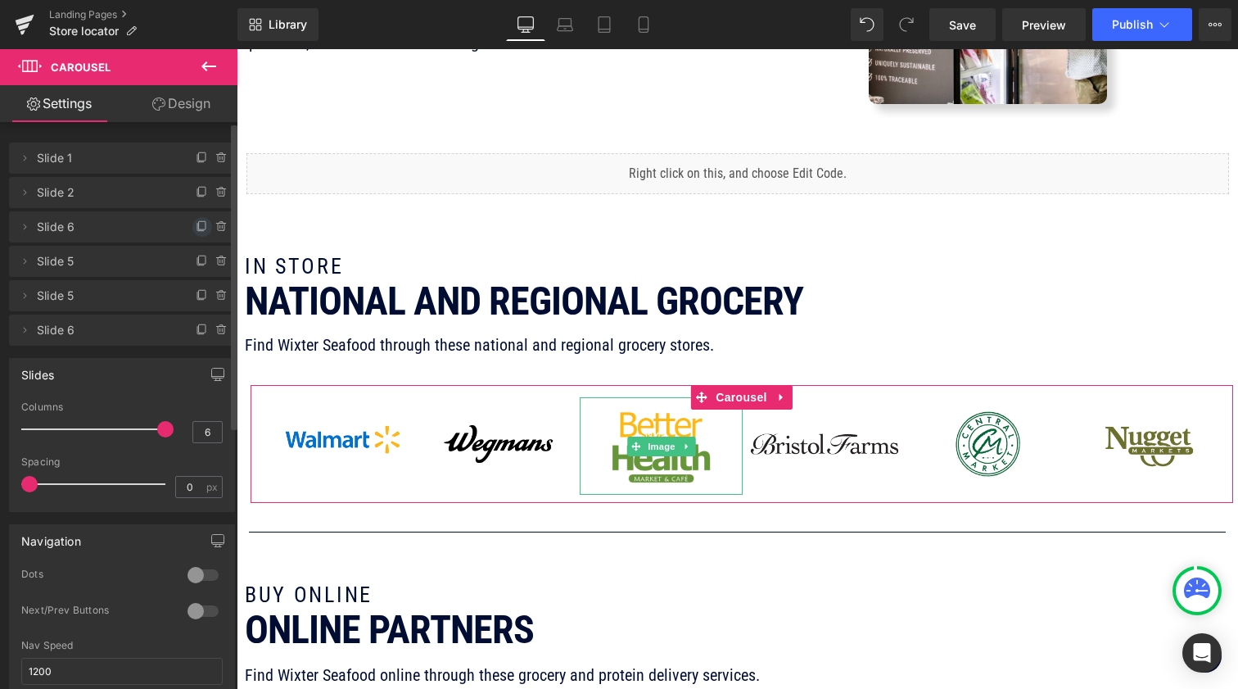
click at [196, 228] on icon at bounding box center [202, 226] width 13 height 13
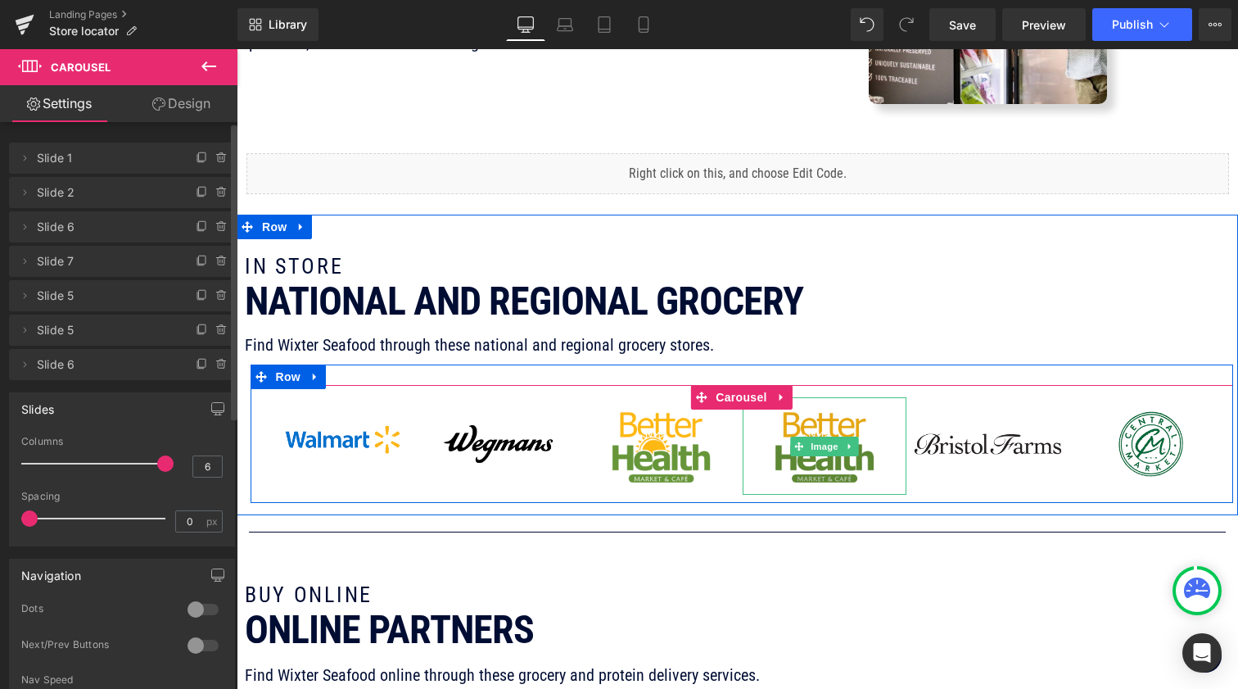
click at [850, 455] on img at bounding box center [824, 445] width 163 height 97
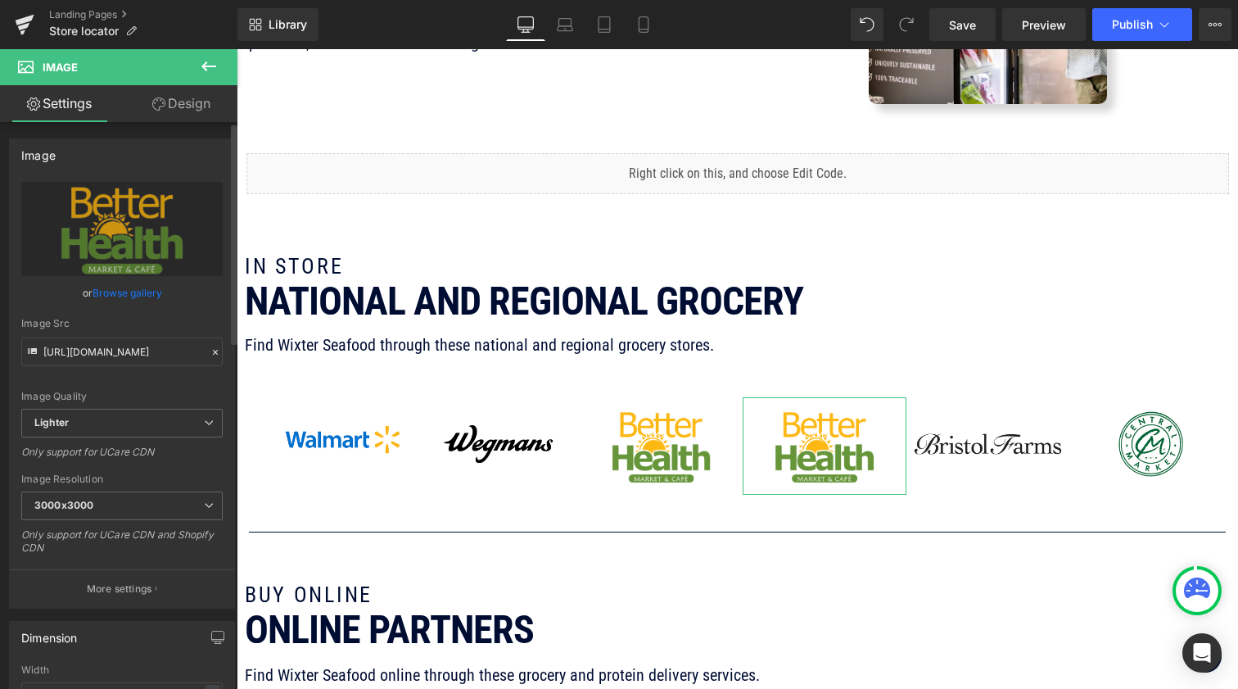
click at [135, 294] on link "Browse gallery" at bounding box center [128, 292] width 70 height 29
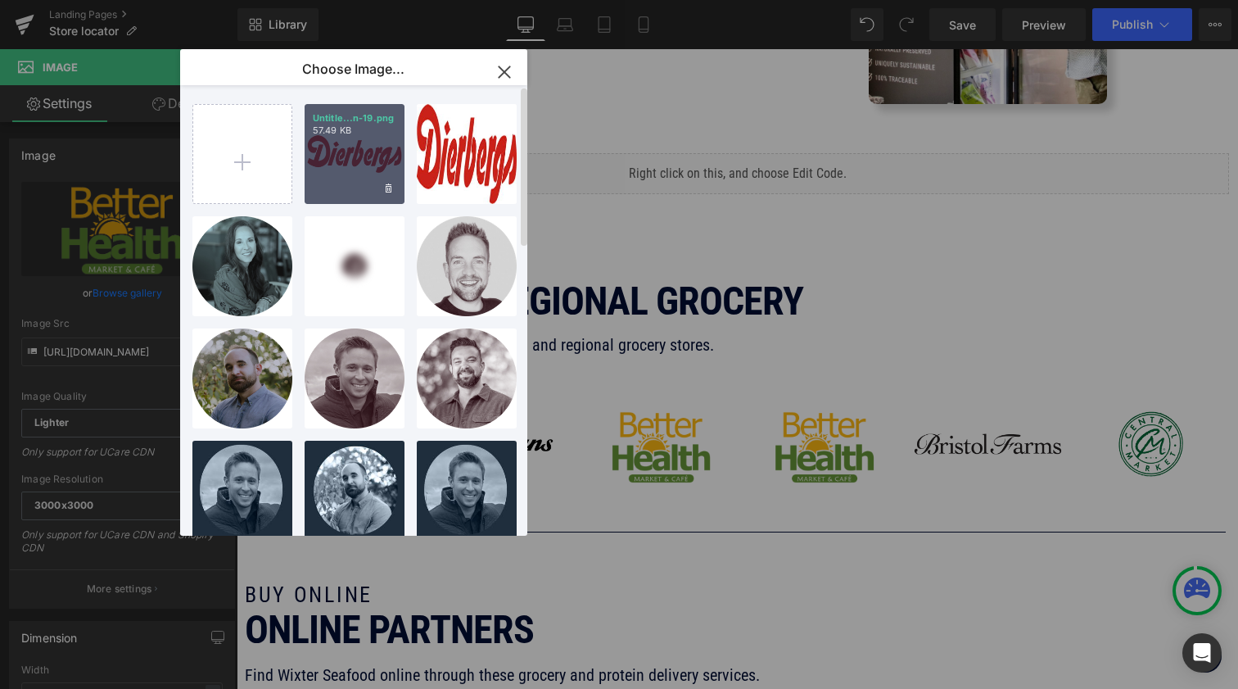
click at [349, 171] on div "Untitle...n-19.png 57.49 KB" at bounding box center [355, 154] width 100 height 100
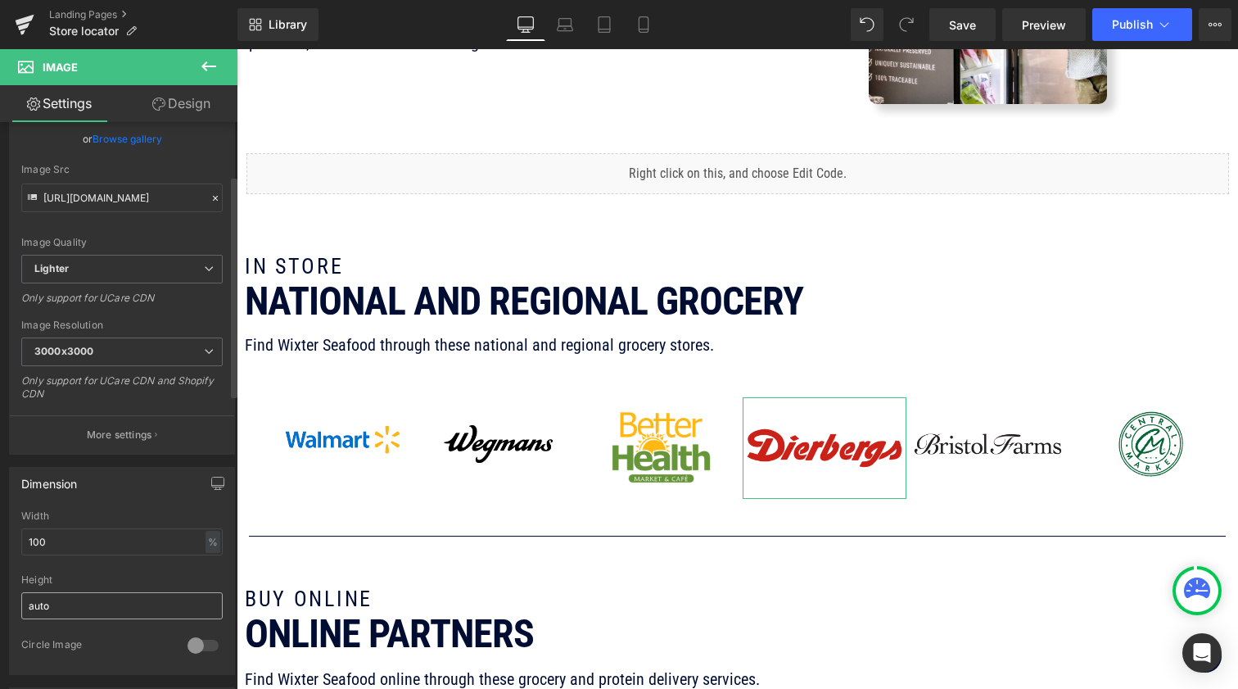
scroll to position [166, 0]
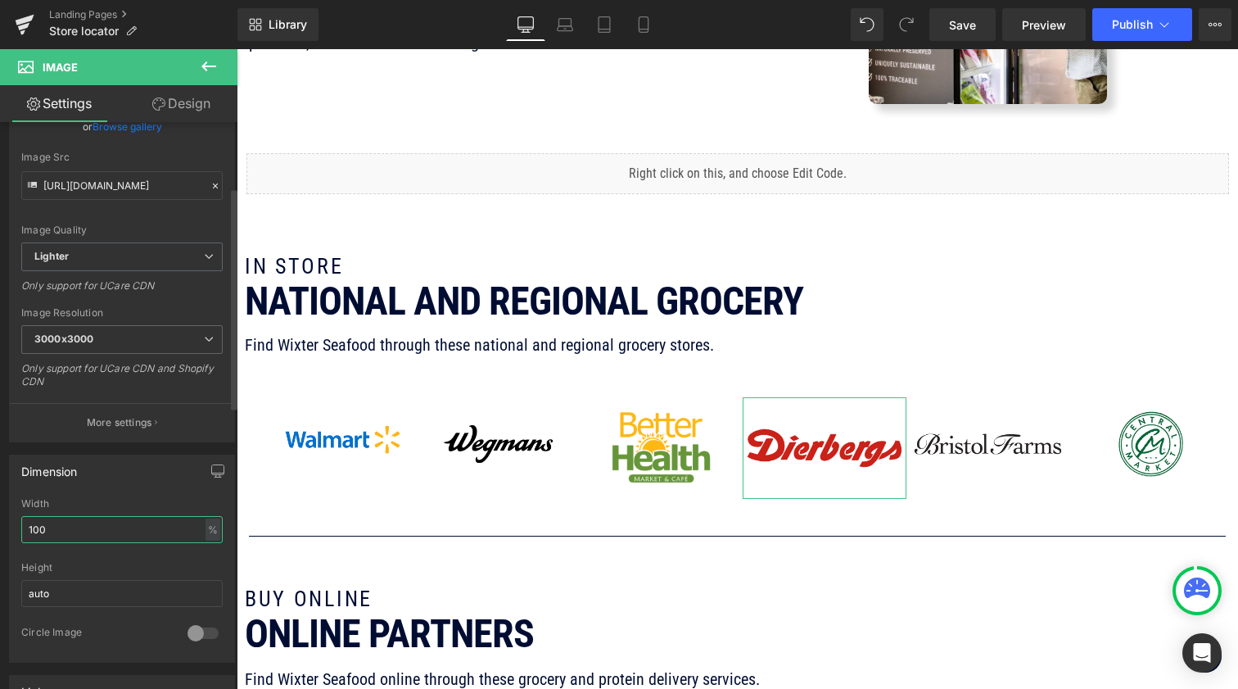
drag, startPoint x: 67, startPoint y: 533, endPoint x: 1, endPoint y: 520, distance: 67.6
click at [1, 522] on div "Dimension 100% Width 100 % % px auto Height auto 0 Circle Image" at bounding box center [122, 552] width 245 height 220
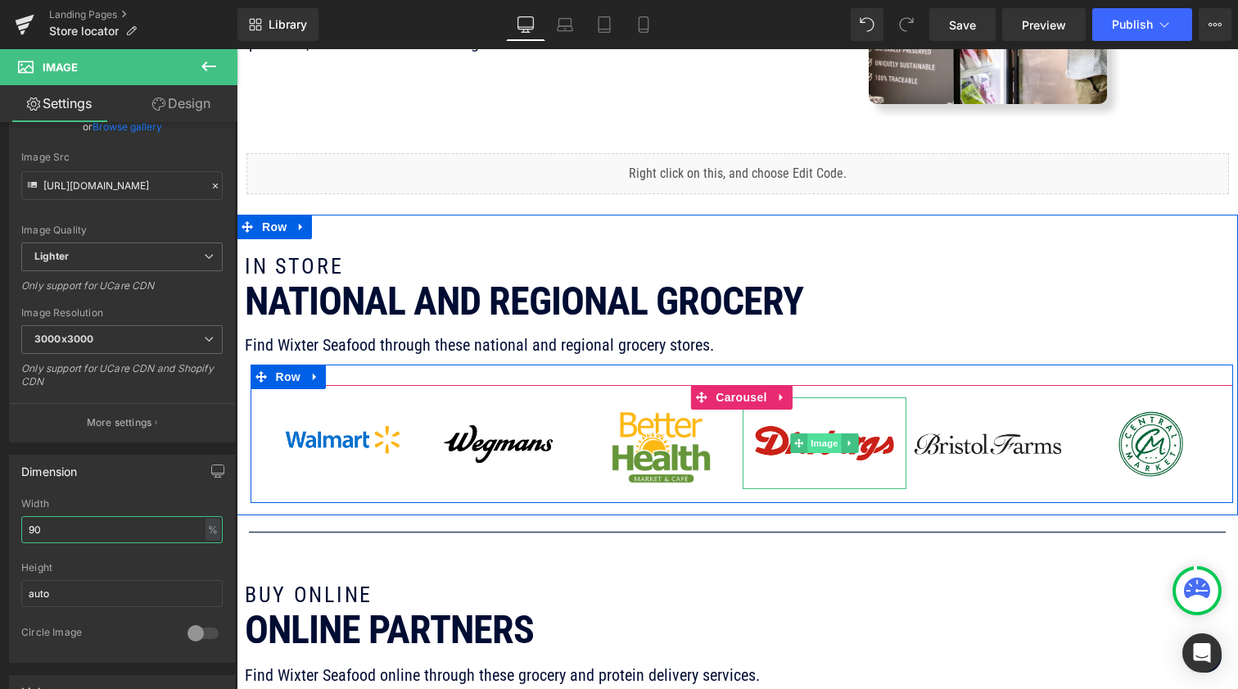
click at [821, 448] on span "Image" at bounding box center [825, 443] width 34 height 20
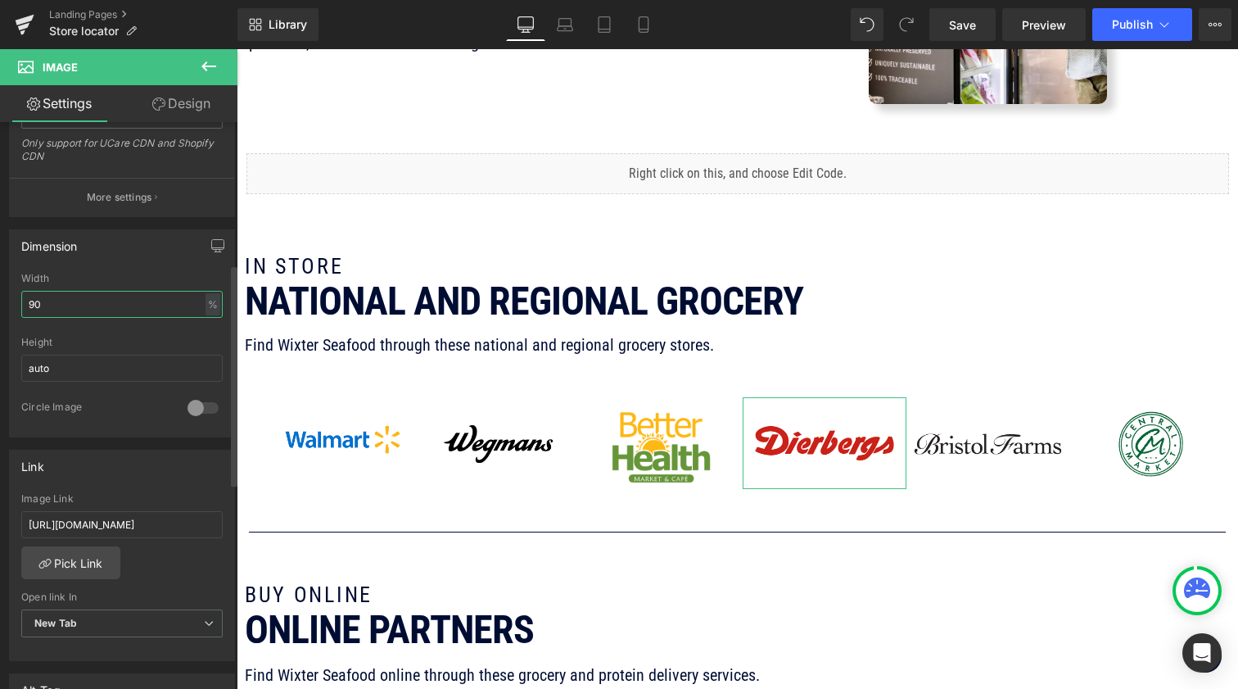
scroll to position [424, 0]
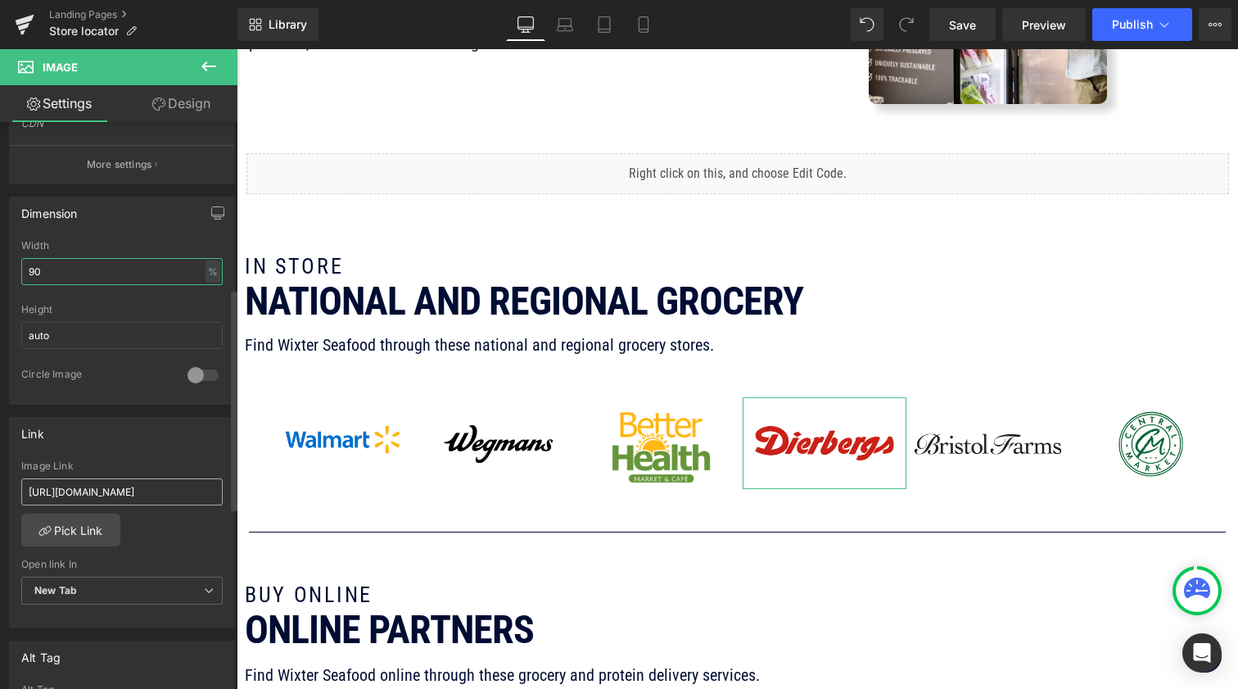
type input "90"
drag, startPoint x: 189, startPoint y: 496, endPoint x: -57, endPoint y: 479, distance: 246.3
click at [0, 479] on html "Image You are previewing how the will restyle your page. You can not edit Eleme…" at bounding box center [619, 344] width 1238 height 689
paste input "www.dierbergs"
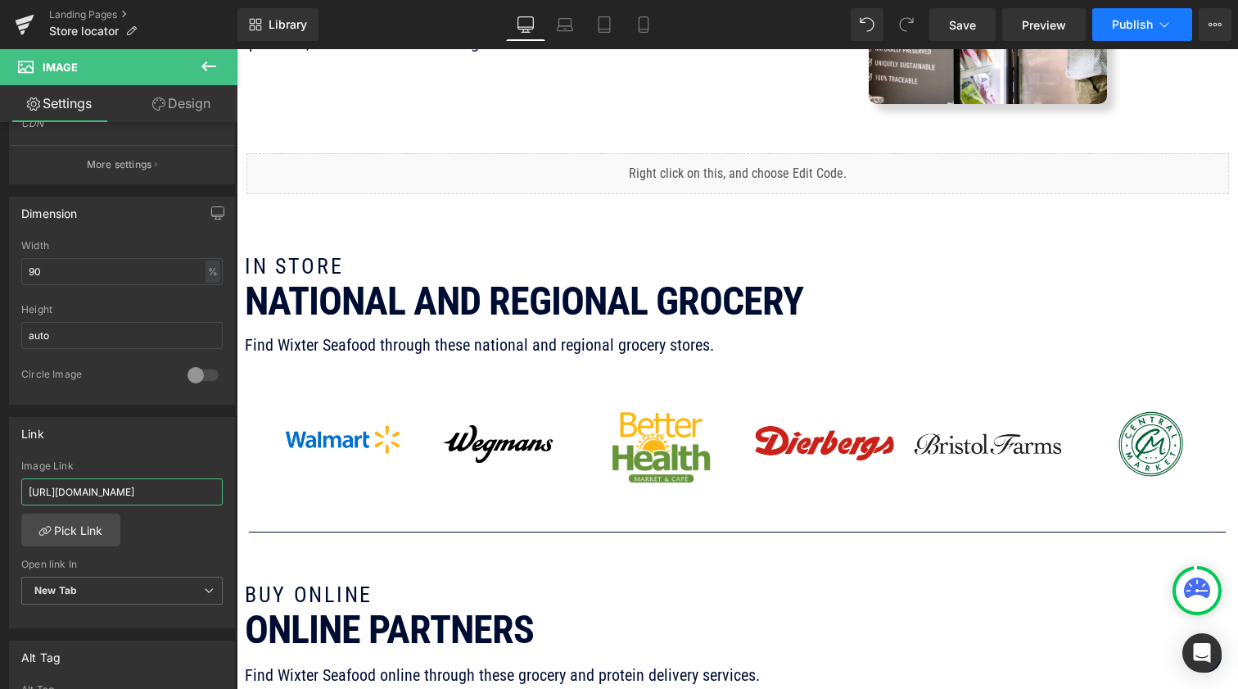
type input "[URL][DOMAIN_NAME]"
click at [1154, 30] on button "Publish" at bounding box center [1143, 24] width 100 height 33
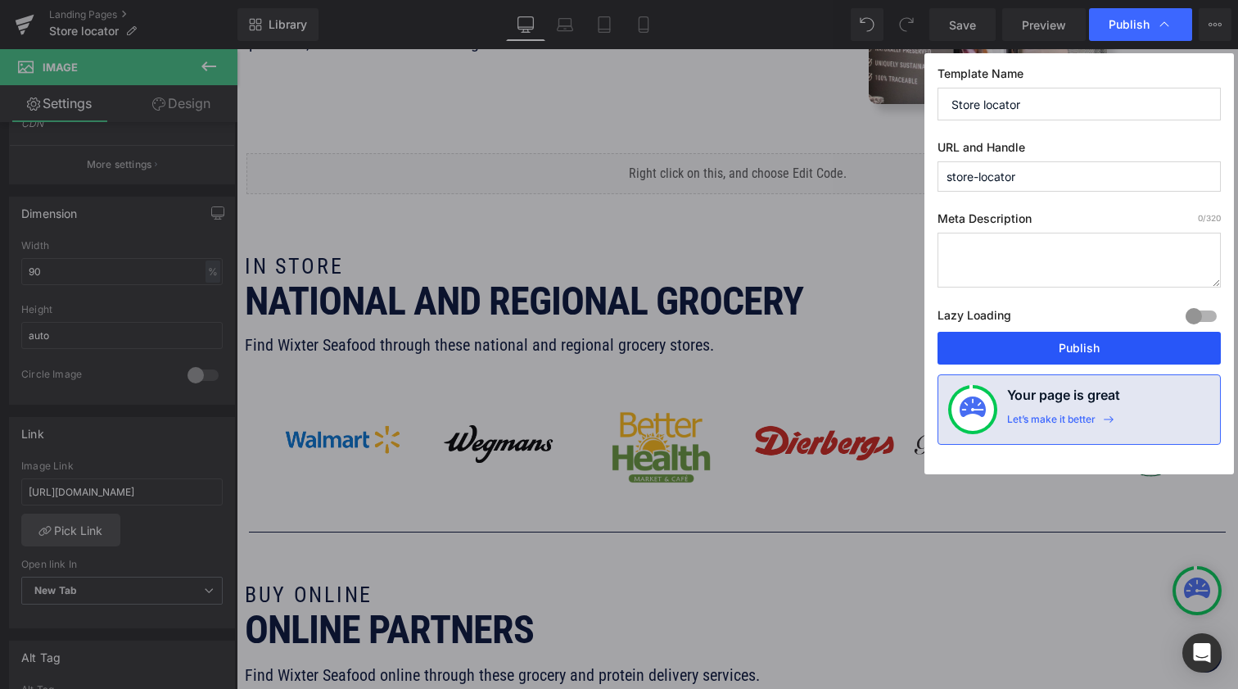
click at [1069, 346] on button "Publish" at bounding box center [1079, 348] width 283 height 33
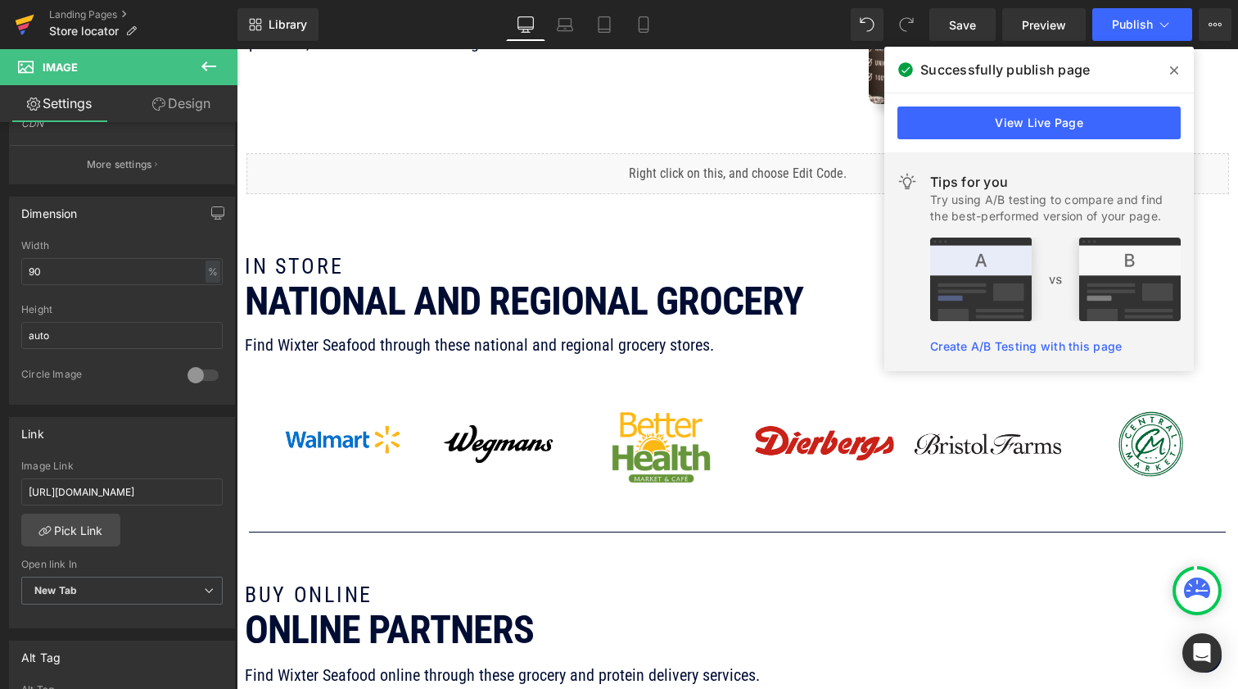
click at [20, 20] on icon at bounding box center [25, 20] width 19 height 11
